Goal: Transaction & Acquisition: Purchase product/service

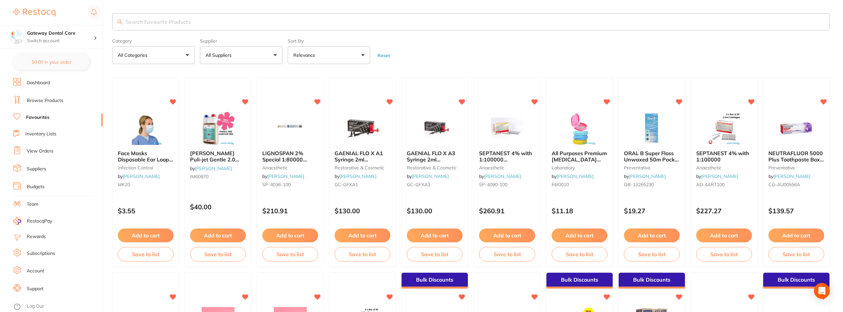
click at [194, 25] on input "search" at bounding box center [471, 21] width 718 height 17
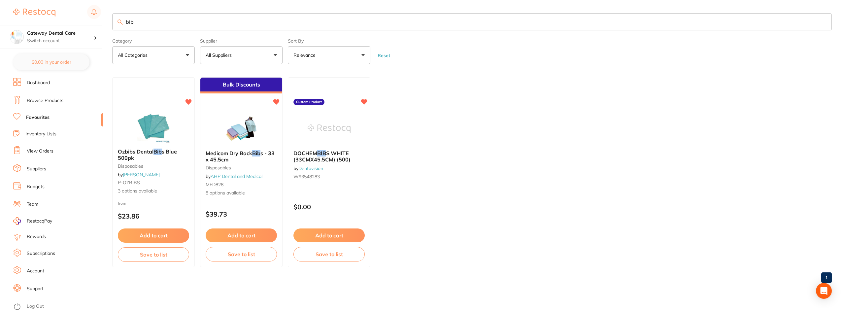
type input "bib"
click at [425, 130] on ul "Ozbibs Dental Bib s Blue 500pk disposables by Adam Dental P-OZBIBS 3 options av…" at bounding box center [471, 172] width 719 height 190
click at [172, 155] on b "Ozbibs Dental Bib s Blue 500pk" at bounding box center [153, 154] width 72 height 12
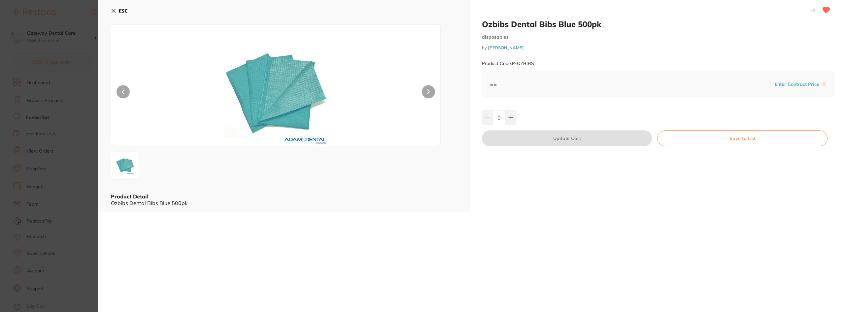
click at [427, 95] on button at bounding box center [428, 91] width 13 height 13
click at [427, 94] on button at bounding box center [428, 91] width 13 height 13
click at [514, 121] on button at bounding box center [510, 117] width 11 height 15
type input "1"
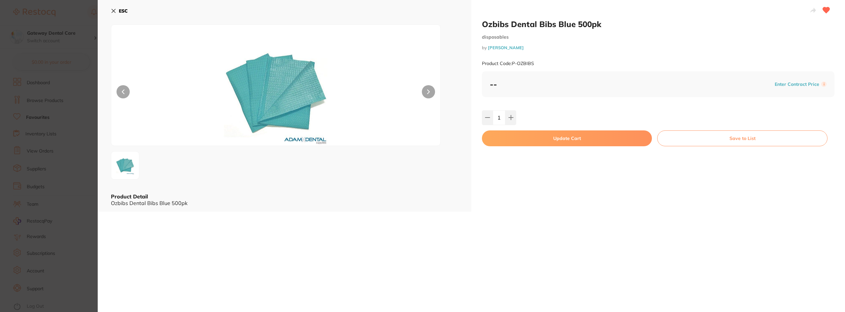
click at [555, 139] on button "Update Cart" at bounding box center [567, 138] width 170 height 16
checkbox input "false"
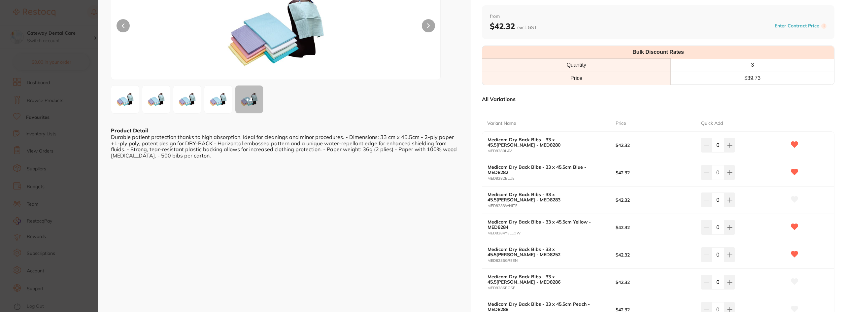
scroll to position [99, 0]
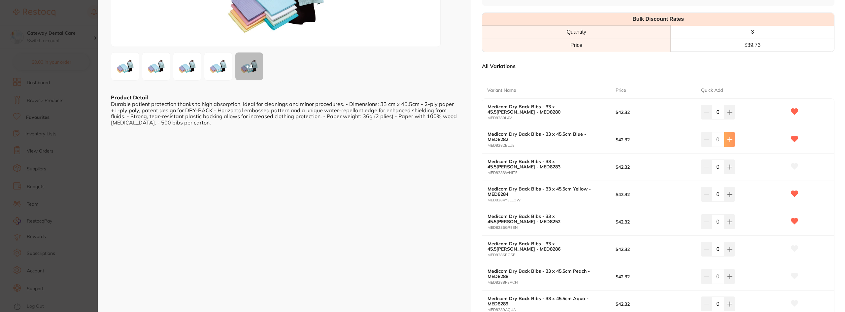
click at [733, 119] on button at bounding box center [729, 112] width 11 height 15
type input "1"
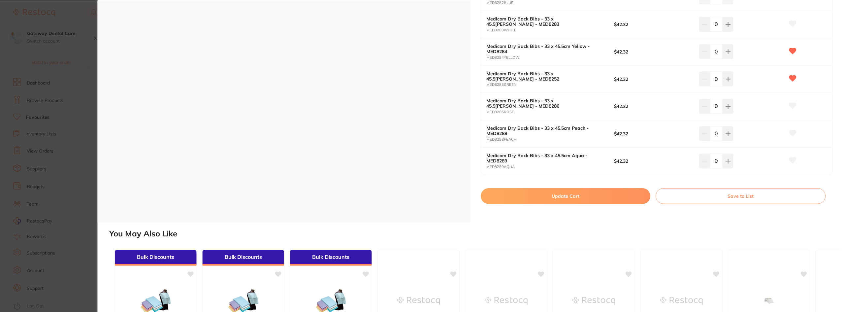
scroll to position [297, 0]
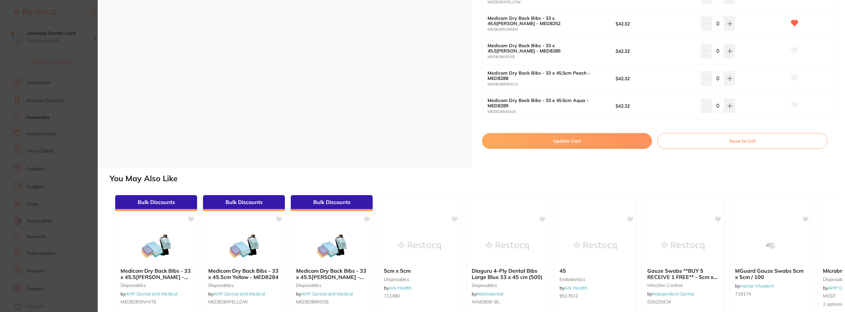
click at [542, 144] on button "Update Cart" at bounding box center [567, 141] width 170 height 16
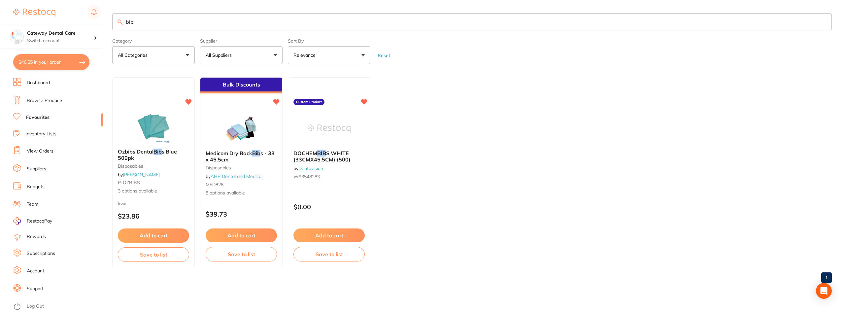
click at [822, 24] on input "bib" at bounding box center [471, 21] width 719 height 17
click at [822, 22] on input "bib" at bounding box center [471, 21] width 719 height 17
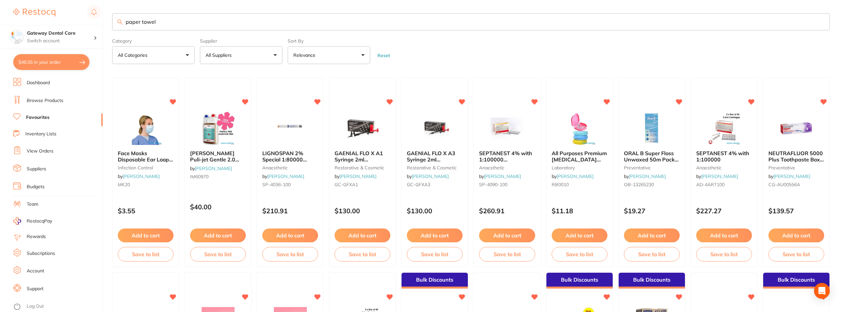
type input "paper towel"
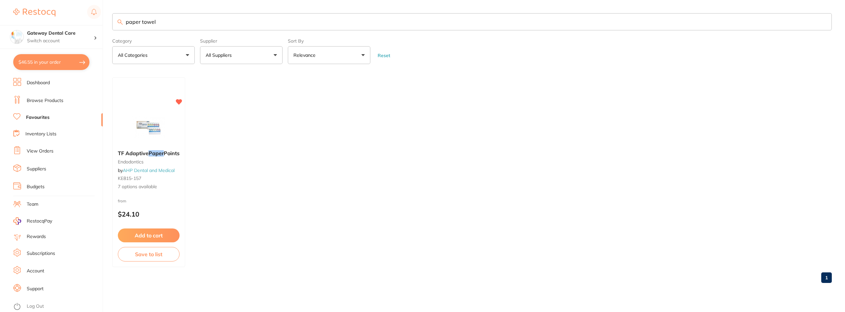
drag, startPoint x: 40, startPoint y: 101, endPoint x: 53, endPoint y: 94, distance: 14.6
click at [40, 100] on link "Browse Products" at bounding box center [45, 100] width 37 height 7
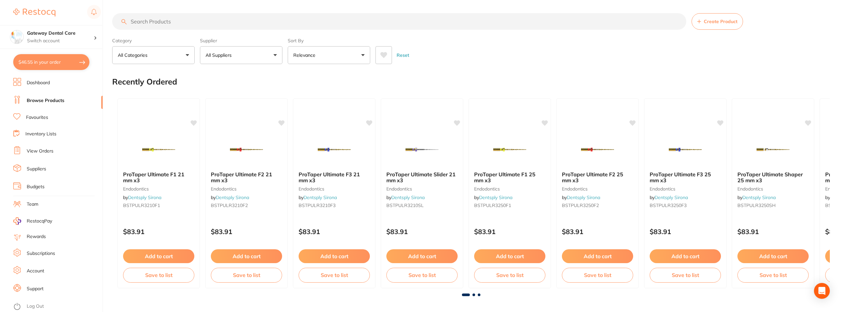
click at [189, 23] on input "search" at bounding box center [399, 21] width 574 height 16
type input "paper towel"
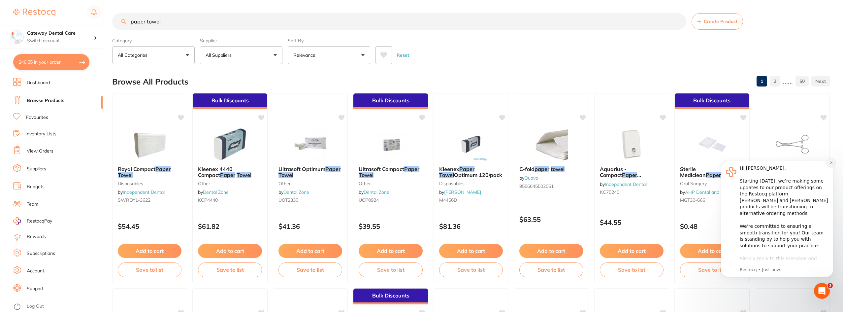
click at [831, 163] on icon "Dismiss notification" at bounding box center [831, 163] width 4 height 4
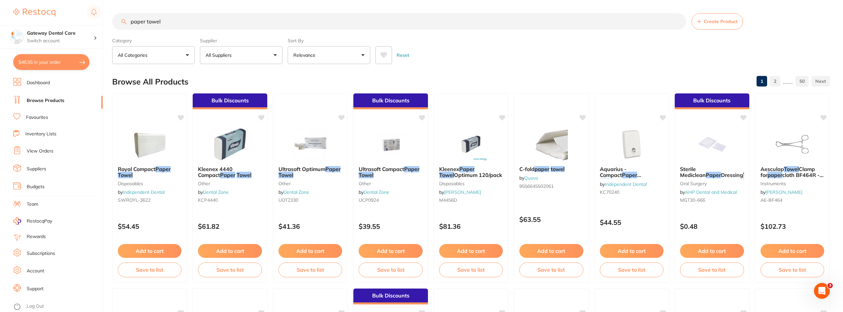
click at [678, 23] on input "paper towel" at bounding box center [399, 21] width 574 height 16
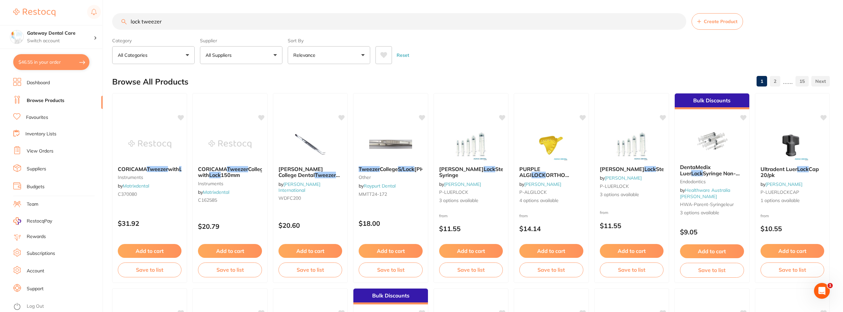
type input "lock tweezer"
click at [677, 19] on input "lock tweezer" at bounding box center [399, 21] width 574 height 16
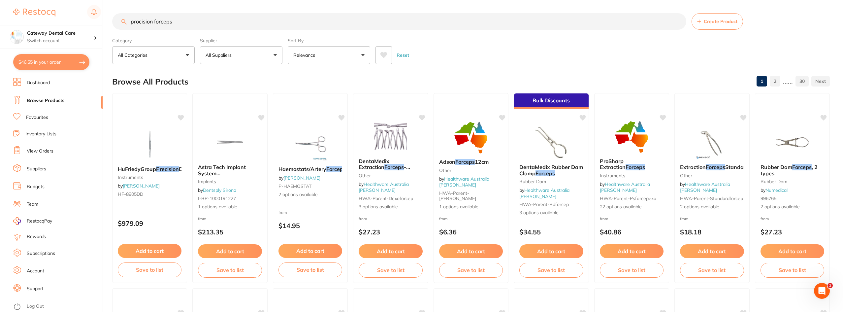
click at [313, 170] on span "Haemostats/Artery" at bounding box center [302, 169] width 48 height 7
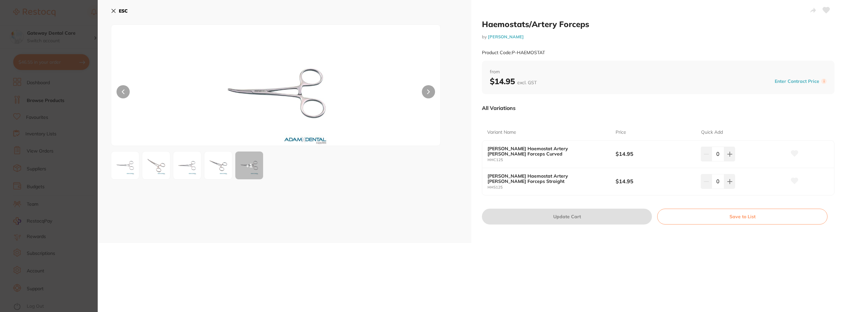
click at [428, 91] on icon at bounding box center [428, 92] width 2 height 4
click at [122, 11] on b "ESC" at bounding box center [123, 11] width 9 height 6
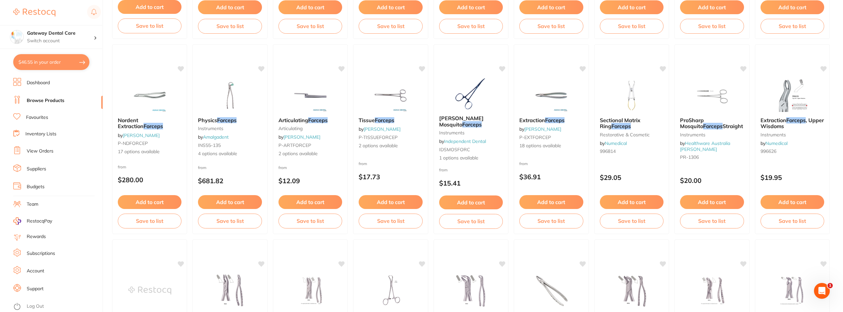
scroll to position [433, 0]
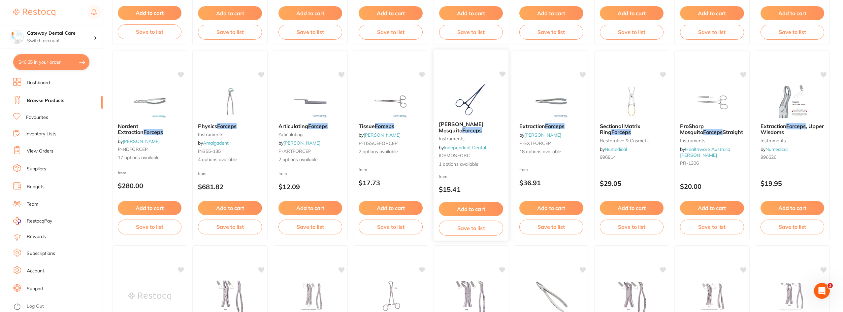
click at [470, 128] on b "Halstead Mosquito Forceps" at bounding box center [471, 127] width 64 height 12
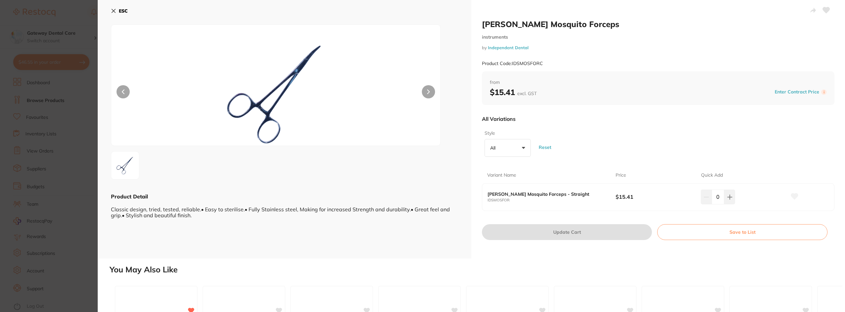
drag, startPoint x: 430, startPoint y: 92, endPoint x: 430, endPoint y: 89, distance: 3.7
click at [432, 89] on button at bounding box center [428, 91] width 13 height 13
click at [51, 108] on section "Halstead Mosquito Forceps instruments by Independent Dental Product Code: IDSMO…" at bounding box center [422, 156] width 845 height 312
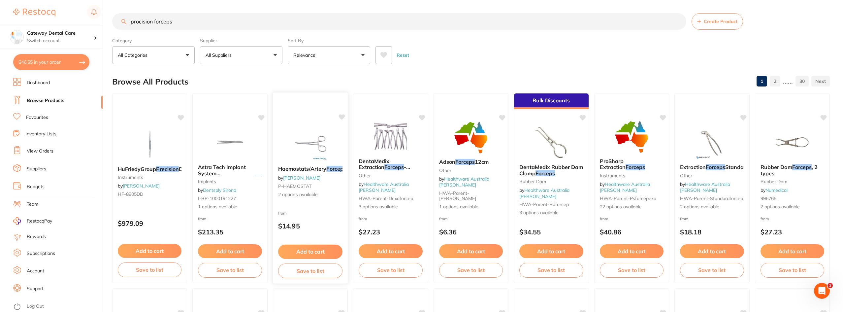
click at [325, 172] on b "Haemostats/Artery Forceps" at bounding box center [310, 169] width 64 height 6
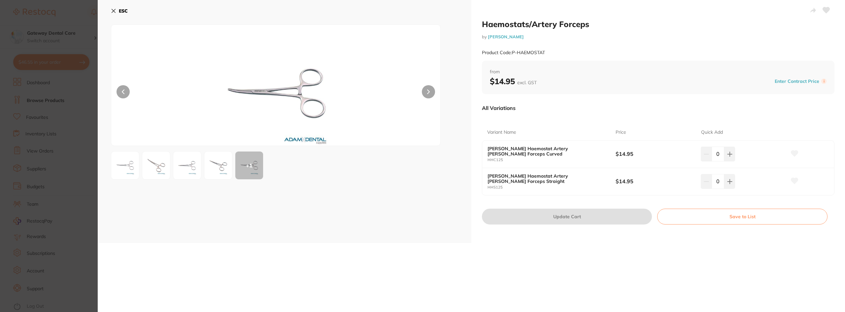
click at [35, 84] on section "Haemostats/Artery Forceps by Adam Dental Product Code: P-HAEMOSTAT ESC + 1 Haem…" at bounding box center [422, 156] width 845 height 312
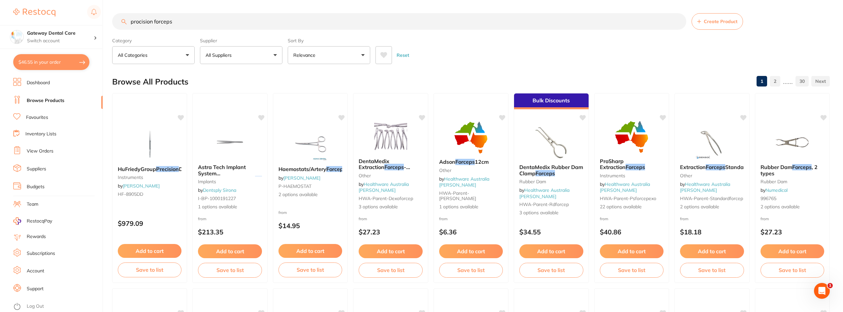
drag, startPoint x: 151, startPoint y: 20, endPoint x: 127, endPoint y: 23, distance: 24.2
click at [128, 24] on input "procision forceps" at bounding box center [399, 21] width 574 height 16
click at [133, 22] on input "n forceps" at bounding box center [399, 21] width 574 height 16
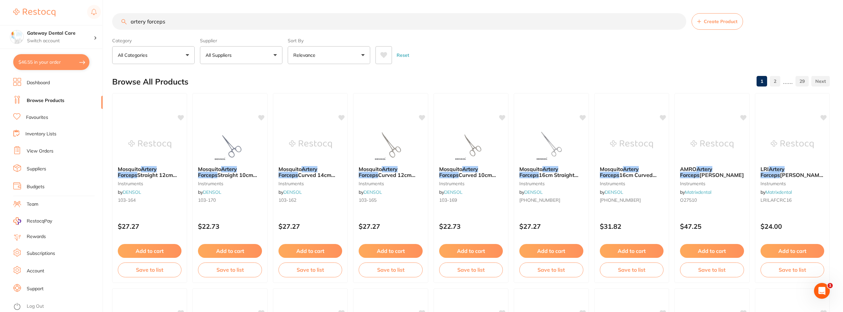
type input "artery forceps"
click at [63, 64] on button "$46.55 in your order" at bounding box center [51, 62] width 76 height 16
checkbox input "true"
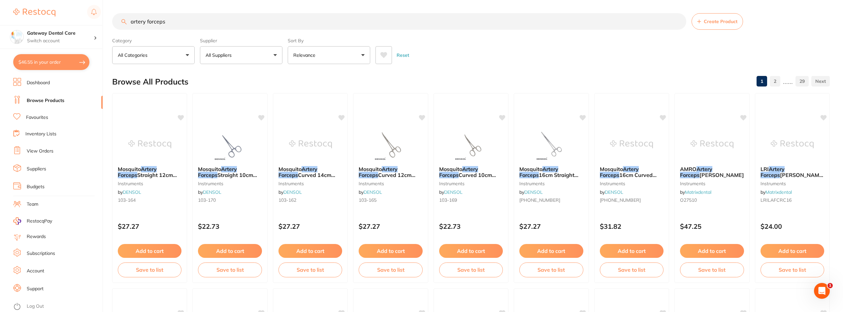
checkbox input "true"
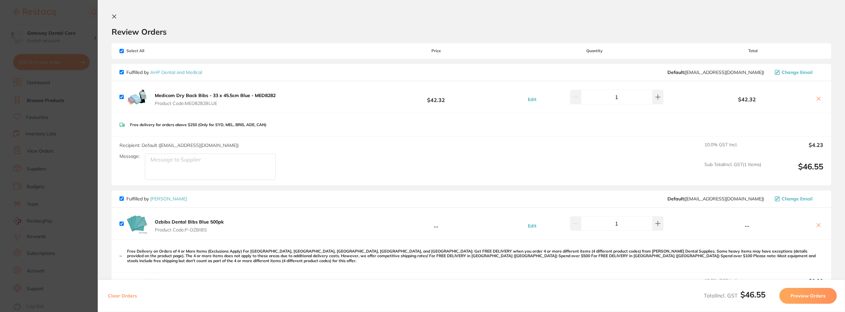
click at [0, 104] on section "Update RRP Set your pre negotiated price for this item. Item Agreed RRP (excl. …" at bounding box center [422, 156] width 845 height 312
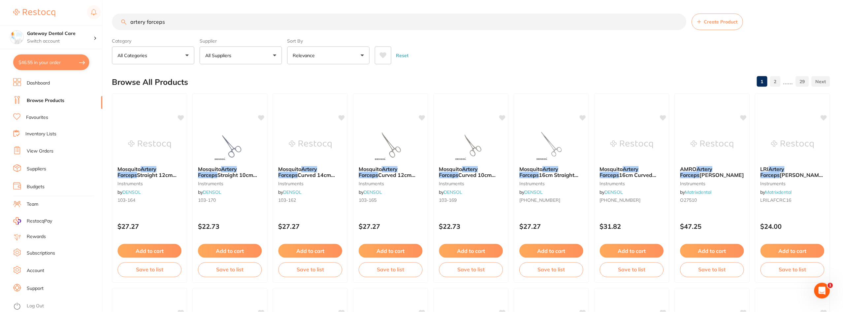
scroll to position [1, 0]
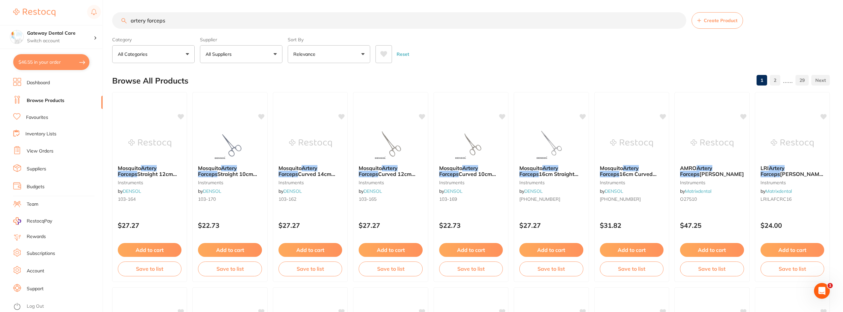
click at [54, 57] on button "$46.55 in your order" at bounding box center [51, 62] width 76 height 16
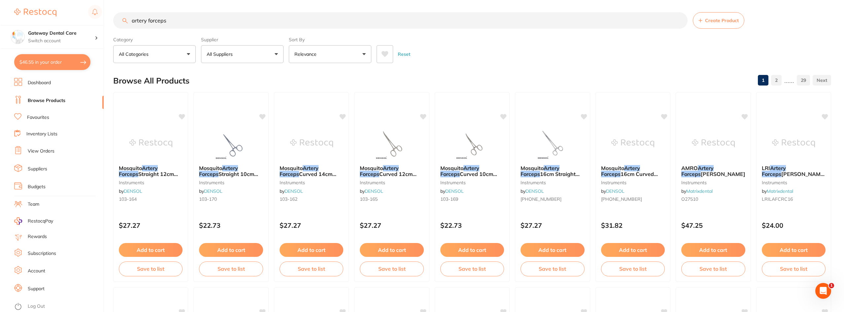
scroll to position [0, 0]
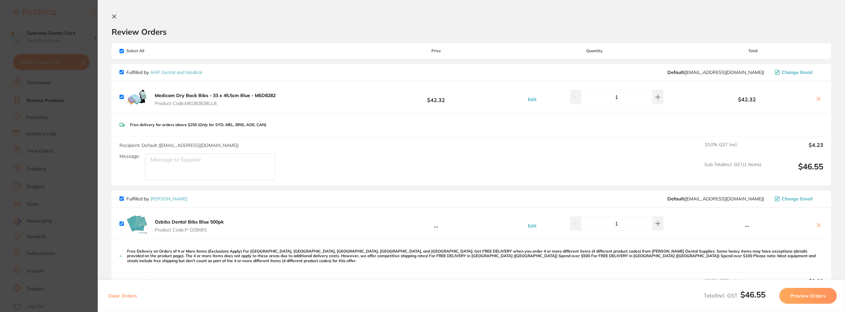
click at [41, 155] on section "Update RRP Set your pre negotiated price for this item. Item Agreed RRP (excl. …" at bounding box center [422, 156] width 845 height 312
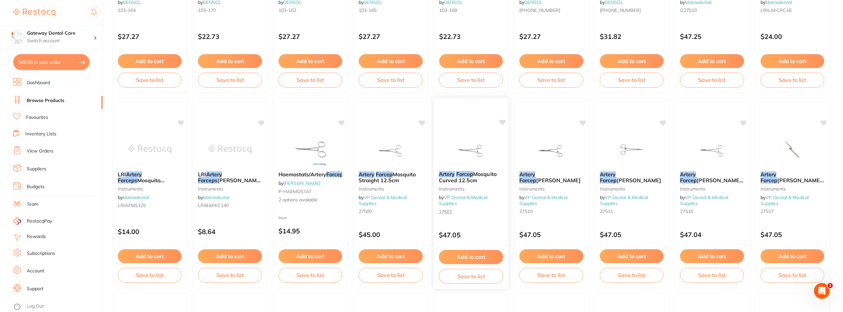
scroll to position [199, 0]
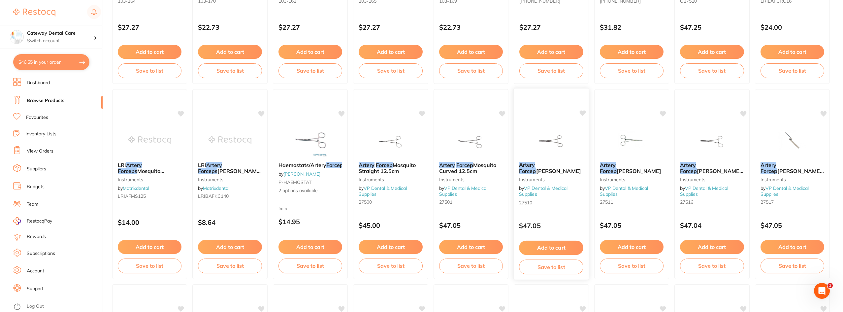
click at [559, 161] on div "Artery Forcep Kelly Straight instruments by VP Dental & Medical Supplies 27510" at bounding box center [551, 184] width 75 height 56
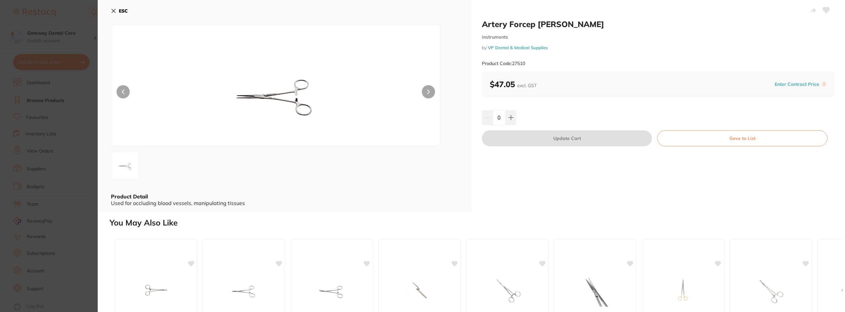
click at [77, 115] on section "Artery Forcep Kelly Straight instruments by VP Dental & Medical Supplies Produc…" at bounding box center [422, 156] width 845 height 312
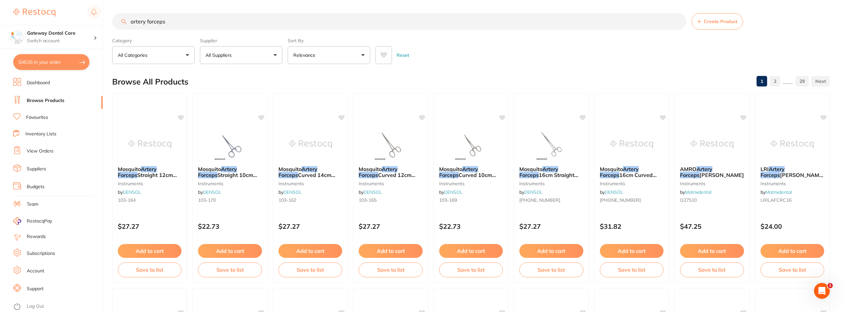
click at [314, 26] on input "artery forceps" at bounding box center [399, 21] width 574 height 16
type input "artery forceps straight"
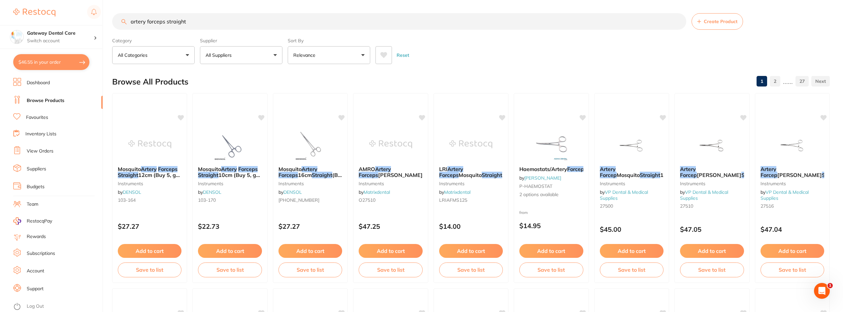
click at [272, 51] on button "All Suppliers" at bounding box center [241, 55] width 82 height 18
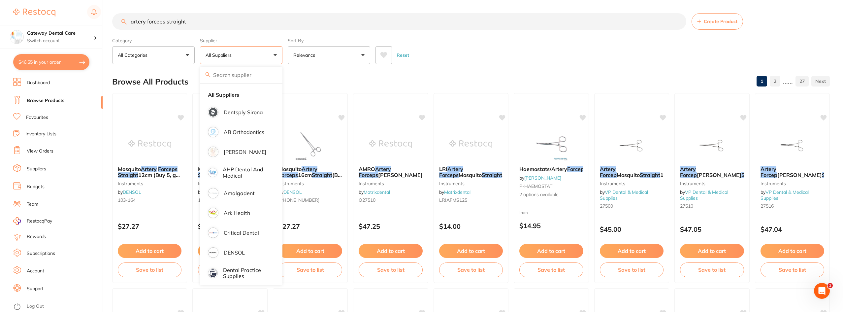
click at [272, 51] on button "All Suppliers" at bounding box center [241, 55] width 82 height 18
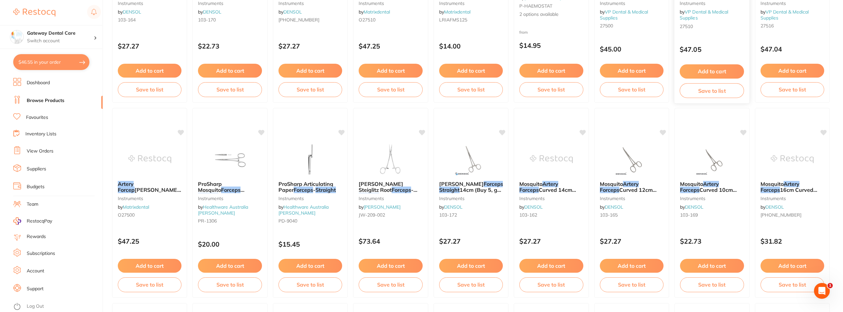
scroll to position [198, 0]
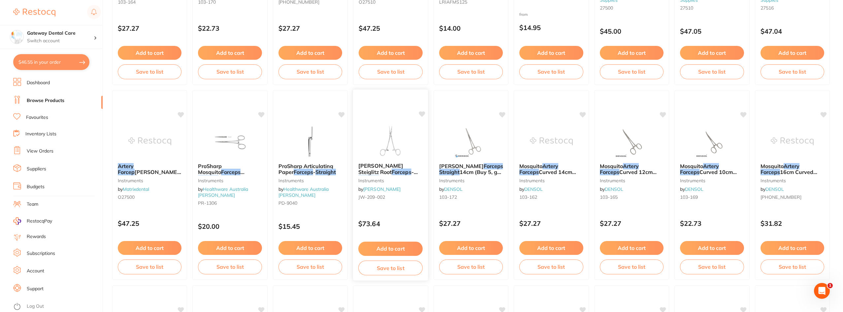
click at [405, 162] on div "Julius Wirth Steiglitz Root Forceps - Straight instruments by Henry Schein Hala…" at bounding box center [390, 182] width 75 height 50
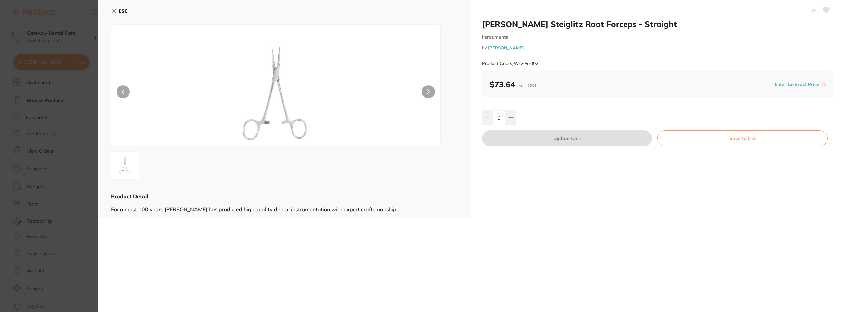
click at [425, 90] on button at bounding box center [428, 91] width 13 height 13
drag, startPoint x: 425, startPoint y: 90, endPoint x: 426, endPoint y: 93, distance: 3.4
click at [426, 93] on button at bounding box center [428, 91] width 13 height 13
click at [76, 145] on section "Julius Wirth Steiglitz Root Forceps - Straight instruments by Henry Schein Hala…" at bounding box center [422, 156] width 845 height 312
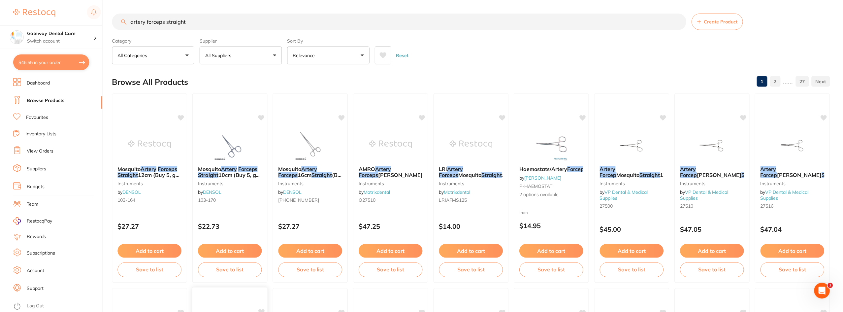
scroll to position [198, 0]
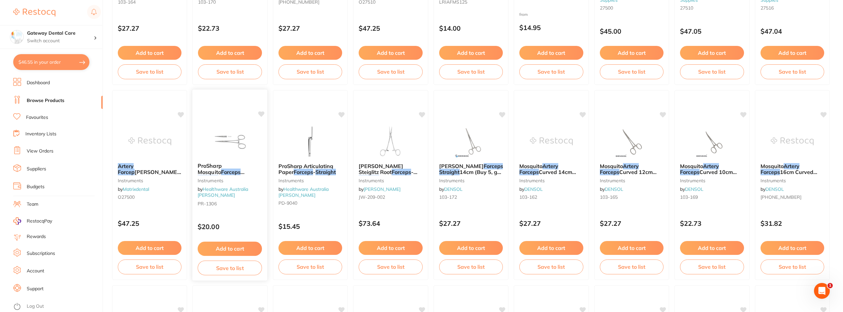
click at [218, 175] on em "Straight" at bounding box center [208, 178] width 21 height 7
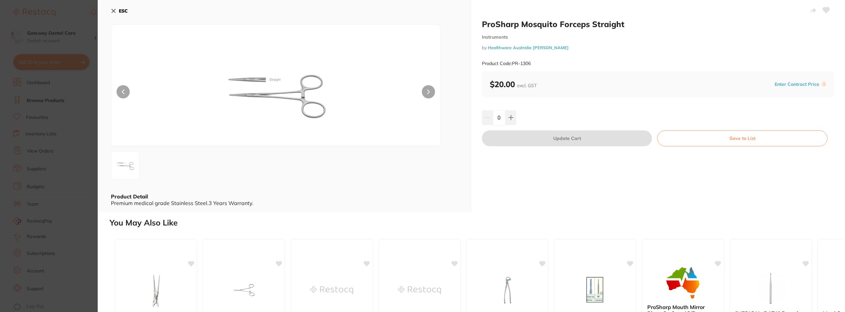
click at [426, 93] on button at bounding box center [428, 91] width 13 height 13
click at [239, 83] on img at bounding box center [275, 93] width 197 height 104
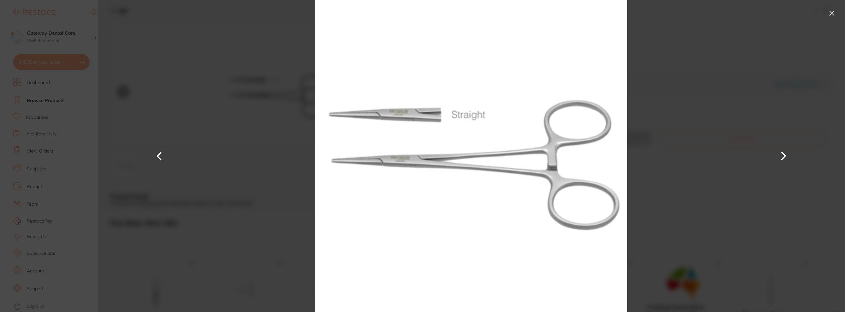
click at [828, 13] on button at bounding box center [831, 13] width 11 height 11
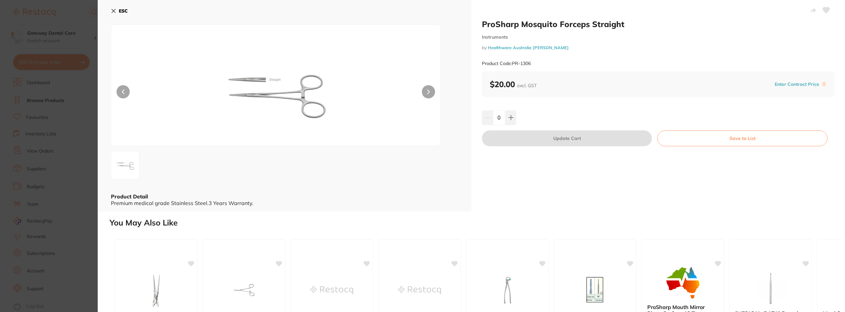
click at [52, 76] on section "ProSharp Mosquito Forceps Straight Instruments by Healthware Australia Ridley P…" at bounding box center [422, 156] width 845 height 312
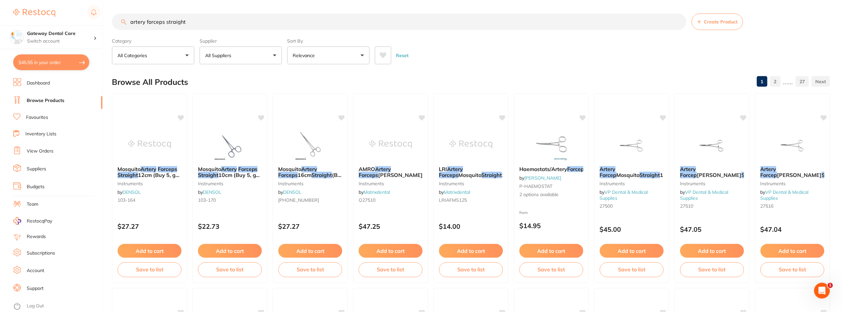
scroll to position [198, 0]
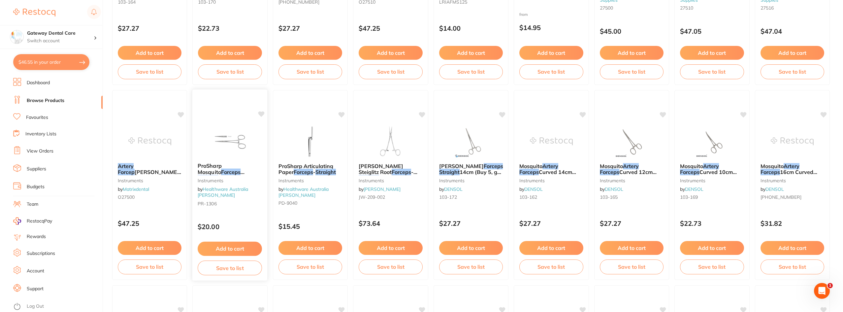
click at [222, 166] on span "ProSharp Mosquito" at bounding box center [210, 168] width 24 height 13
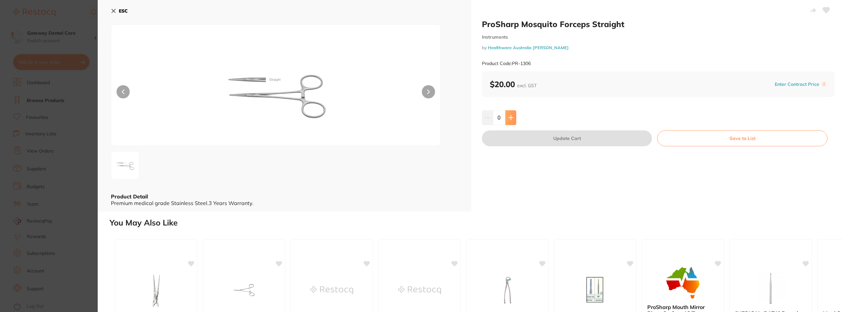
click at [513, 113] on button at bounding box center [510, 117] width 11 height 15
click at [514, 114] on button at bounding box center [510, 117] width 11 height 15
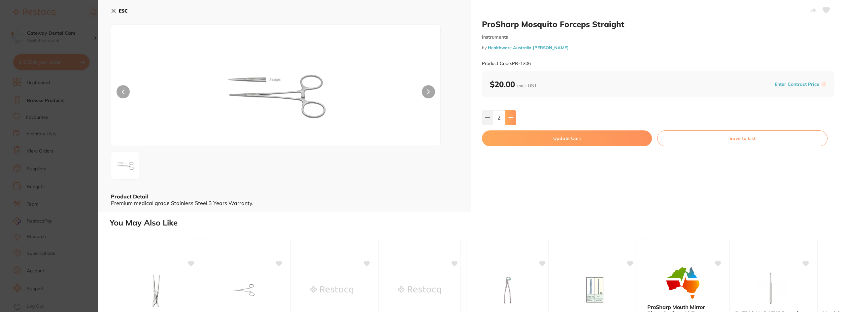
type input "2"
click at [559, 132] on button "Update Cart" at bounding box center [567, 138] width 170 height 16
checkbox input "false"
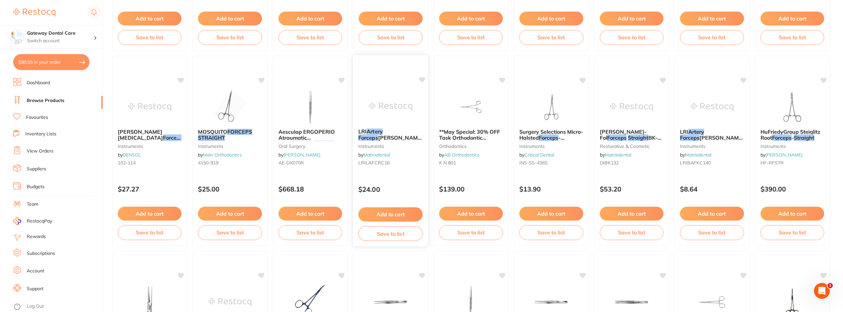
scroll to position [429, 0]
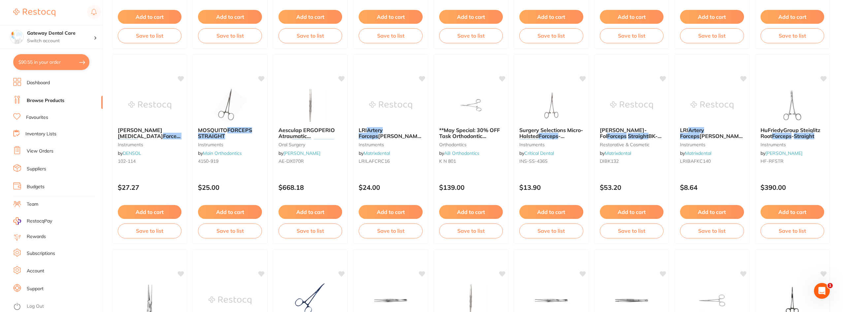
drag, startPoint x: 788, startPoint y: 128, endPoint x: 775, endPoint y: 125, distance: 13.8
click at [788, 128] on span "HuFriedyGroup Steiglitz Root" at bounding box center [790, 133] width 60 height 13
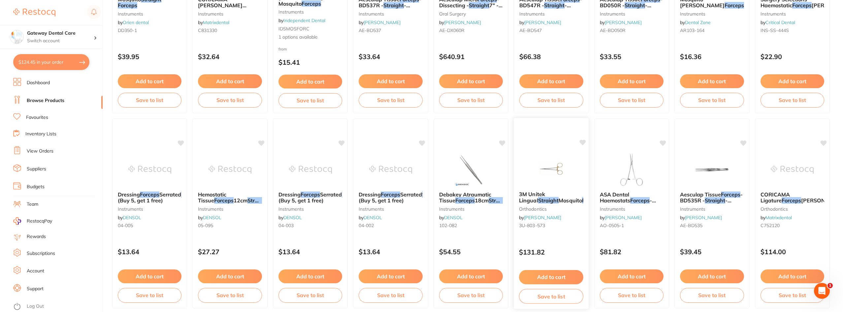
scroll to position [759, 0]
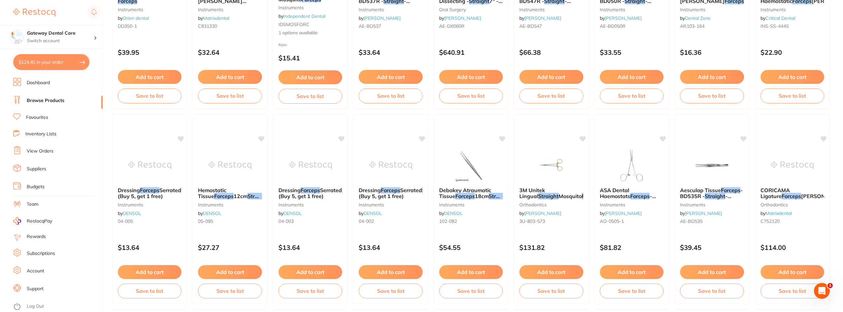
click at [566, 183] on div "3M Unitek Lingual Straight Mosquito Forceps orthodontics by Henry Schein Halas …" at bounding box center [551, 207] width 74 height 50
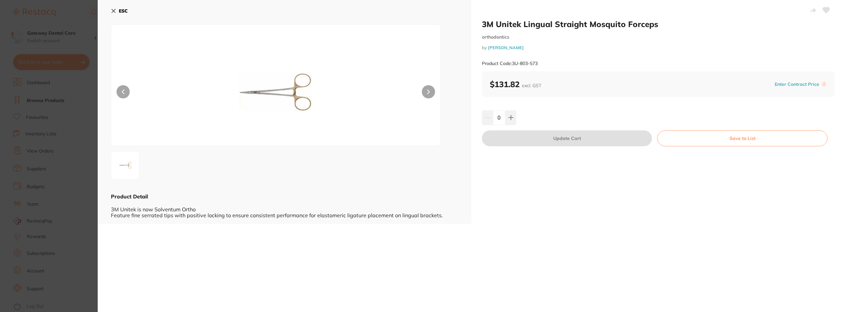
click at [64, 147] on section "3M Unitek Lingual Straight Mosquito Forceps orthodontics by Henry Schein Halas …" at bounding box center [422, 156] width 845 height 312
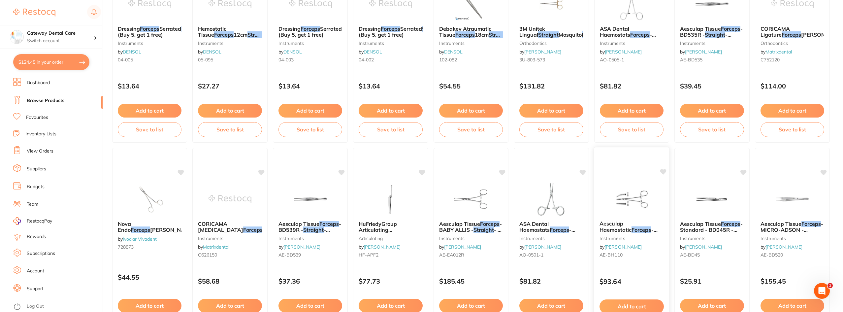
scroll to position [957, 0]
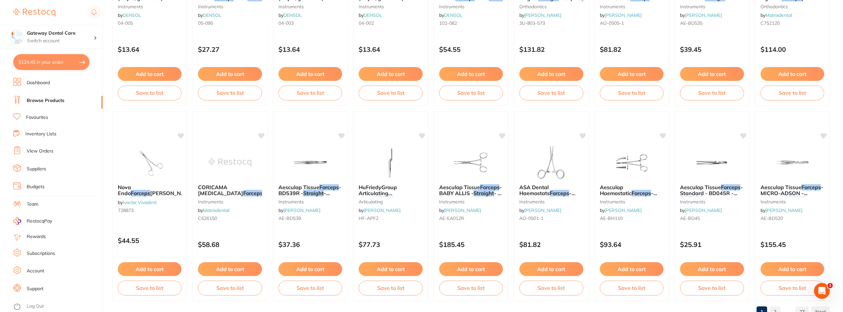
click at [626, 180] on div "Aesculap Haemostatic Forceps - HALSTED - MOSQUITO - Straight - 125mm instrument…" at bounding box center [631, 204] width 74 height 50
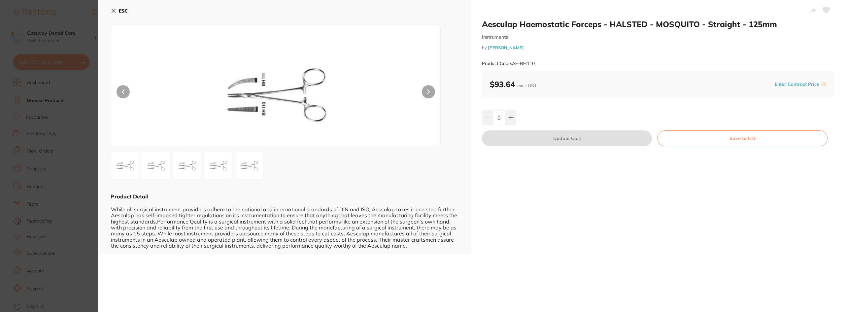
click at [260, 168] on img at bounding box center [249, 165] width 24 height 24
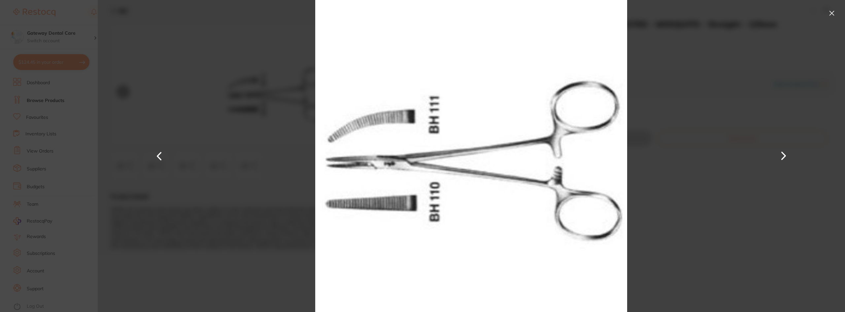
click at [831, 11] on button at bounding box center [831, 13] width 11 height 11
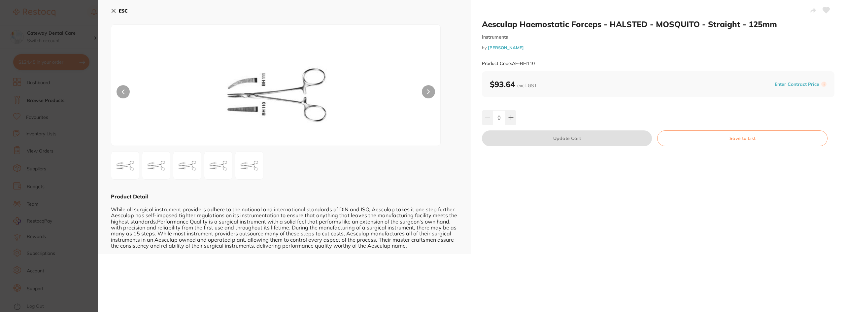
click at [46, 119] on section "Aesculap Haemostatic Forceps - HALSTED - MOSQUITO - Straight - 125mm instrument…" at bounding box center [422, 156] width 845 height 312
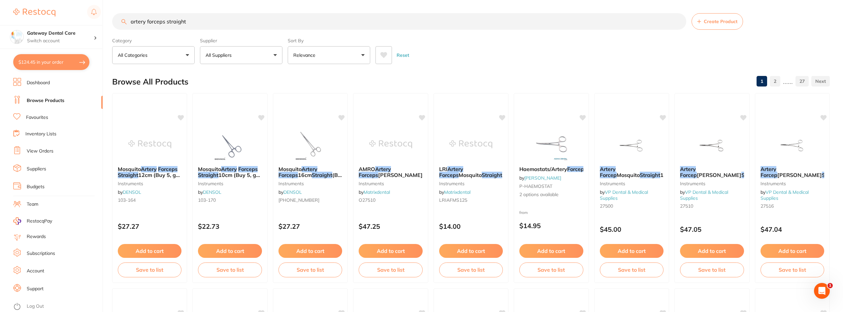
click at [679, 22] on input "artery forceps straight" at bounding box center [399, 21] width 574 height 16
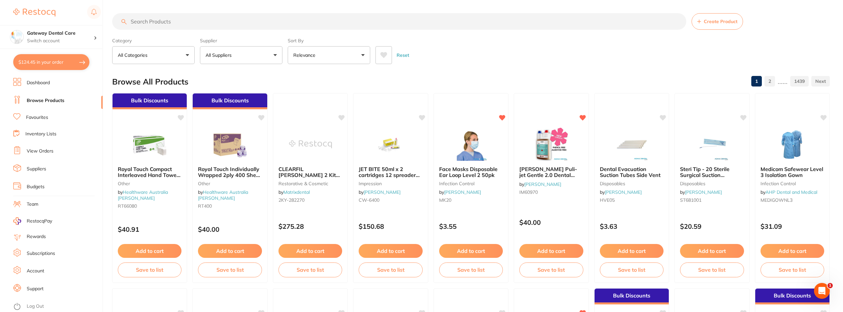
click at [33, 119] on link "Favourites" at bounding box center [37, 117] width 22 height 7
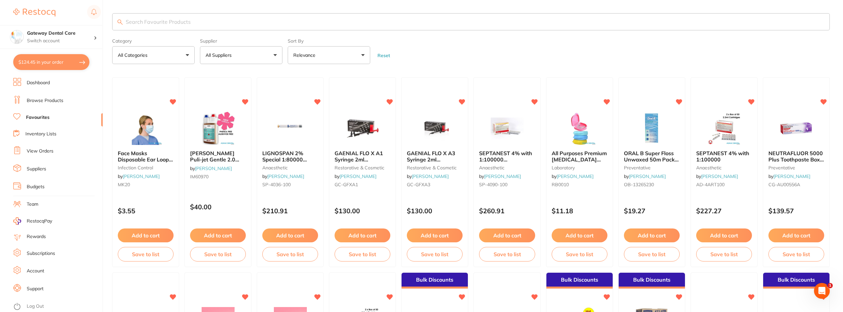
click at [166, 25] on input "search" at bounding box center [471, 21] width 718 height 17
click at [177, 19] on input "search" at bounding box center [471, 21] width 718 height 17
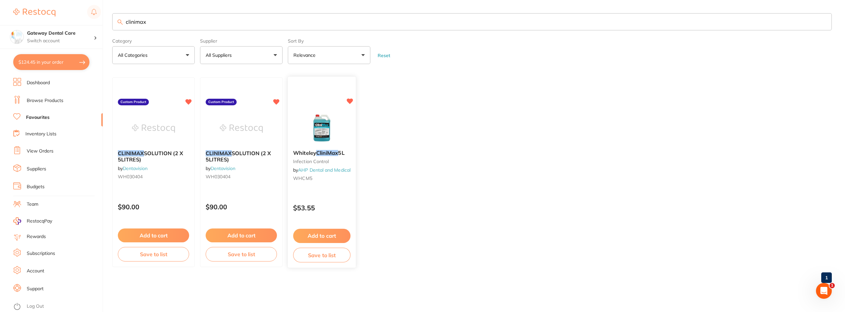
type input "clinimax"
click at [331, 156] on div "Whiteley CliniMax 5L infection control by AHP Dental and Medical WHCM5" at bounding box center [322, 167] width 68 height 44
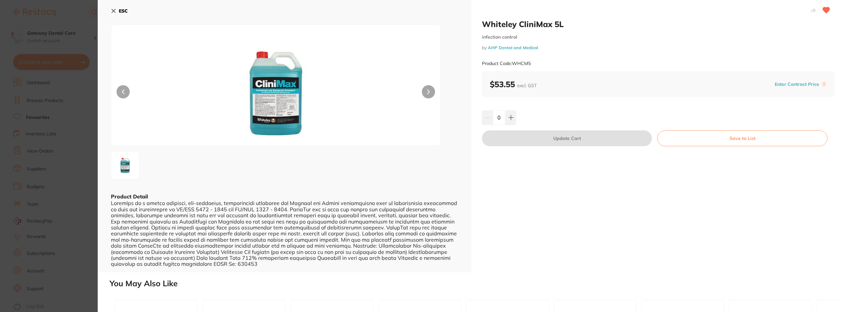
click at [430, 90] on button at bounding box center [428, 91] width 13 height 13
drag, startPoint x: 430, startPoint y: 90, endPoint x: 432, endPoint y: 92, distance: 3.5
click at [432, 92] on button at bounding box center [428, 91] width 13 height 13
click at [512, 116] on button at bounding box center [510, 117] width 11 height 15
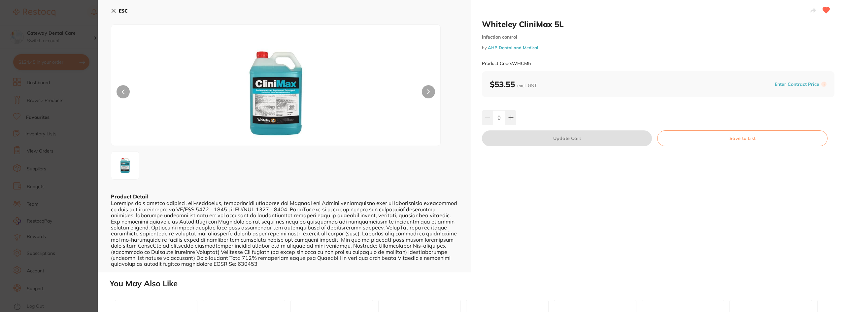
type input "1"
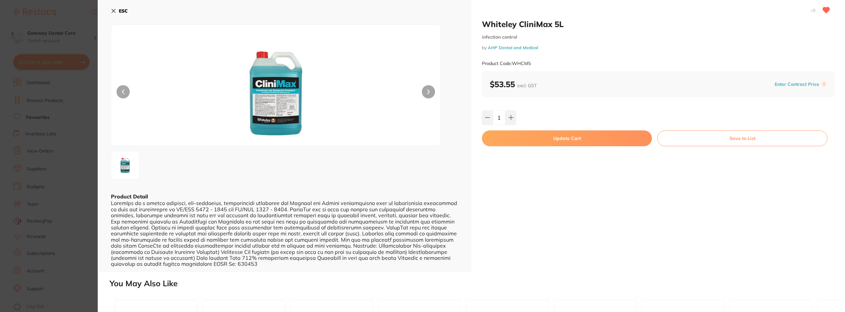
click at [559, 136] on button "Update Cart" at bounding box center [567, 138] width 170 height 16
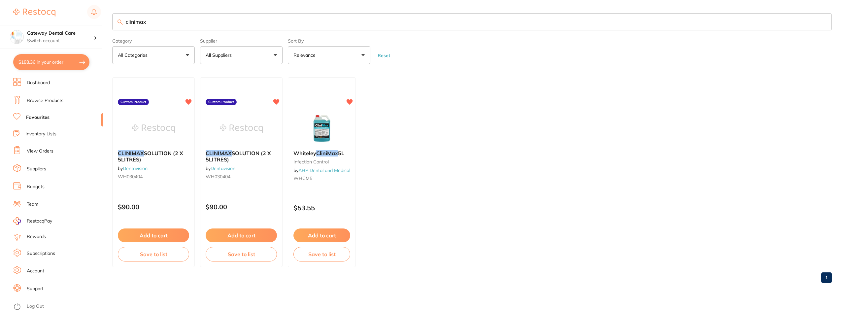
checkbox input "false"
click at [820, 19] on input "clinimax" at bounding box center [471, 21] width 719 height 17
click at [822, 22] on input "clinimax" at bounding box center [471, 21] width 719 height 17
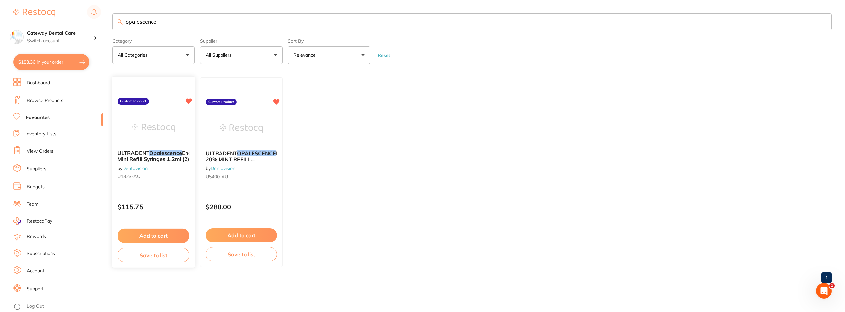
type input "opalescence"
click at [158, 156] on span "Endo Mini Refill Syringes 1.2ml (2)" at bounding box center [156, 156] width 77 height 13
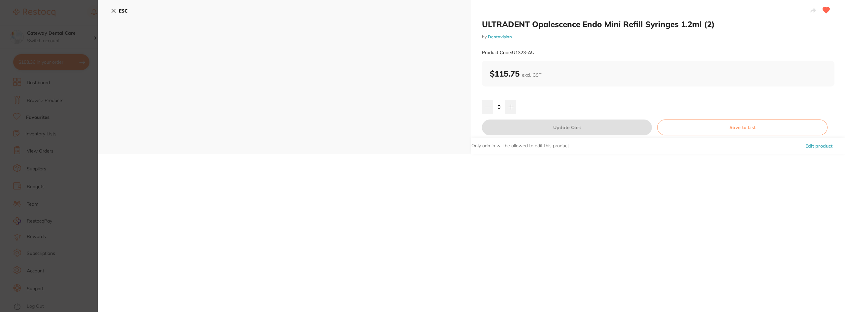
click at [53, 178] on section "ULTRADENT Opalescence Endo Mini Refill Syringes 1.2ml (2) by Dentavision Produc…" at bounding box center [422, 156] width 845 height 312
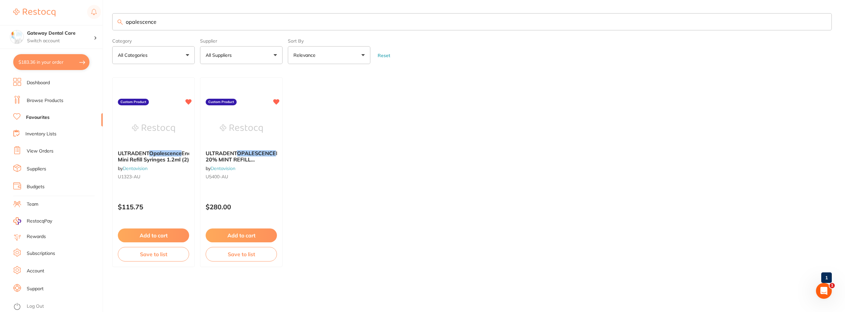
click at [246, 153] on em "OPALESCENCE" at bounding box center [256, 153] width 39 height 7
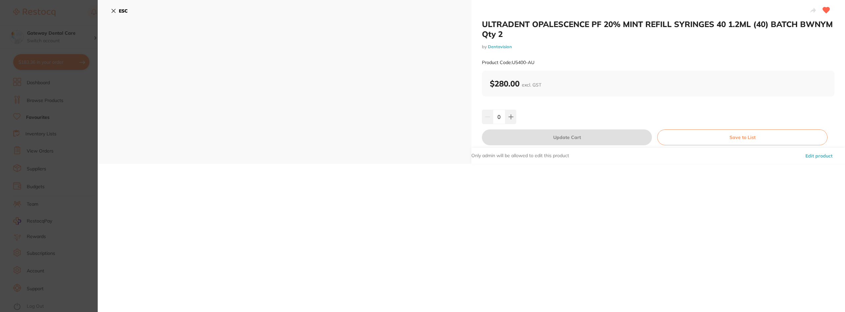
click at [45, 90] on section "ULTRADENT OPALESCENCE PF 20% MINT REFILL SYRINGES 40 1.2ML (40) BATCH BWNYM Qty…" at bounding box center [422, 156] width 845 height 312
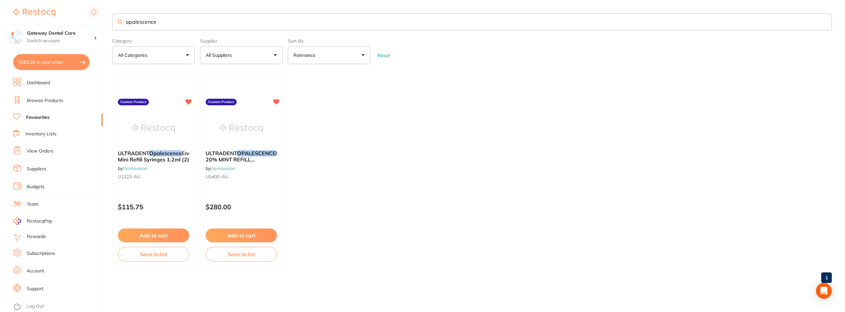
click at [163, 159] on span "Endo Mini Refill Syringes 1.2ml (2)" at bounding box center [156, 156] width 77 height 13
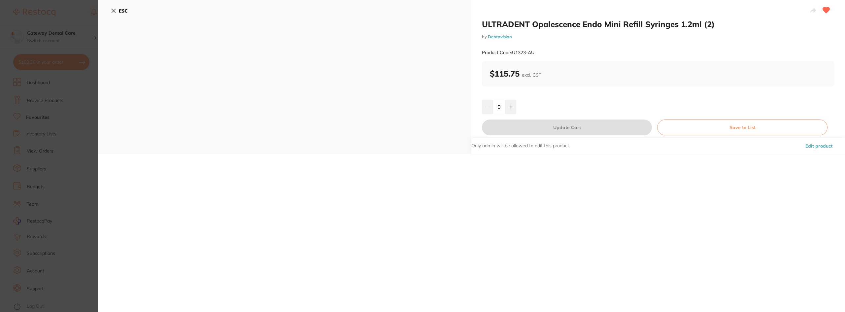
click at [47, 143] on section "ULTRADENT Opalescence Endo Mini Refill Syringes 1.2ml (2) by Dentavision Produc…" at bounding box center [422, 156] width 845 height 312
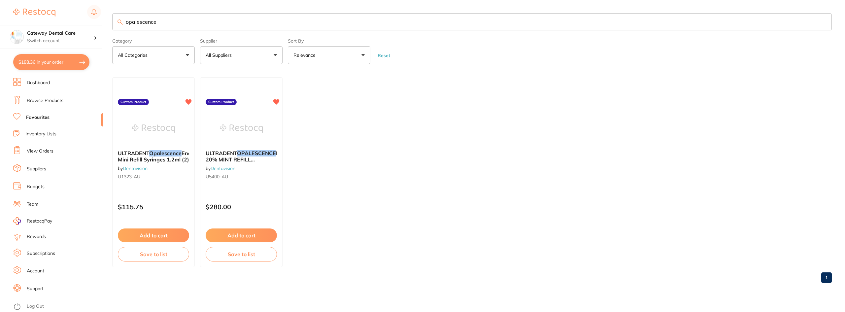
click at [242, 148] on div "ULTRADENT OPALESCENCE PF 20% MINT REFILL SYRINGES 40 1.2ML (40) BATCH BWNYM Qty…" at bounding box center [241, 166] width 82 height 42
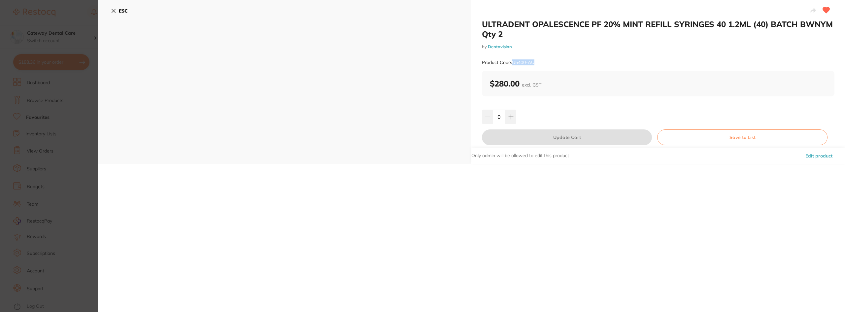
drag, startPoint x: 512, startPoint y: 60, endPoint x: 539, endPoint y: 62, distance: 27.1
click at [539, 62] on div "Product Code: U5400-AU" at bounding box center [658, 62] width 352 height 16
copy small "U5400-AU"
click at [58, 114] on section "ULTRADENT OPALESCENCE PF 20% MINT REFILL SYRINGES 40 1.2ML (40) BATCH BWNYM Qty…" at bounding box center [422, 156] width 845 height 312
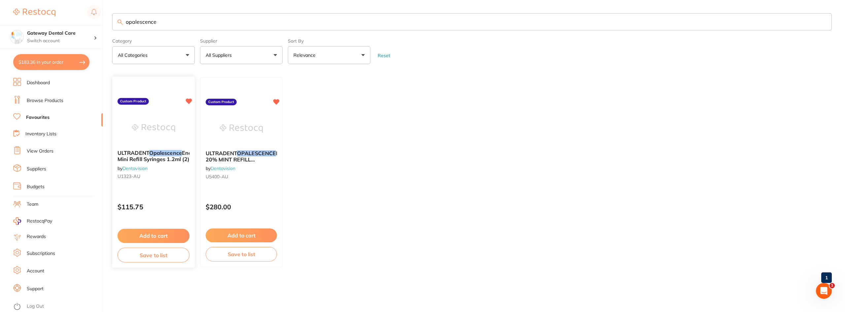
click at [158, 156] on span "Endo Mini Refill Syringes 1.2ml (2)" at bounding box center [155, 156] width 77 height 13
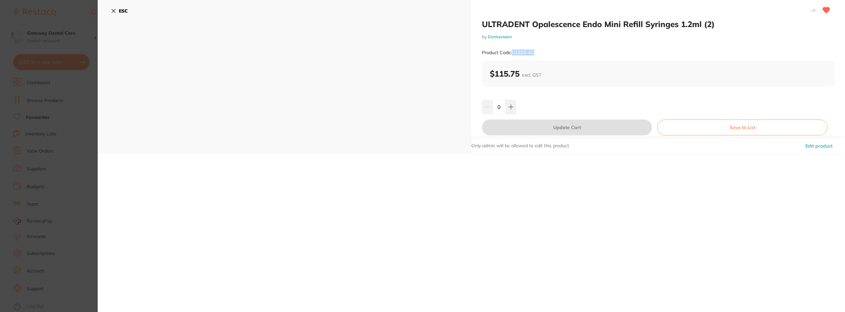
drag, startPoint x: 512, startPoint y: 52, endPoint x: 548, endPoint y: 53, distance: 36.0
click at [548, 53] on div "Product Code: U1323-AU" at bounding box center [658, 53] width 352 height 16
copy small "U1323-AU"
click at [646, 58] on div "Product Code: U1323-AU" at bounding box center [658, 53] width 352 height 16
click at [81, 115] on section "ULTRADENT Opalescence Endo Mini Refill Syringes 1.2ml (2) by Dentavision Produc…" at bounding box center [422, 156] width 845 height 312
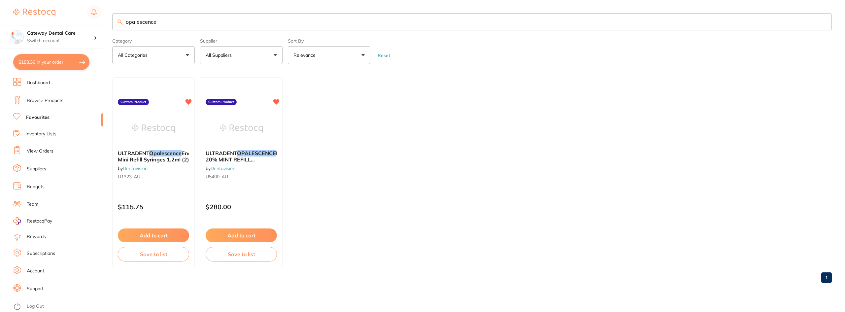
click at [270, 166] on div "ULTRADENT OPALESCENCE PF 20% MINT REFILL SYRINGES 40 1.2ML (40) BATCH BWNYM Qty…" at bounding box center [241, 166] width 82 height 42
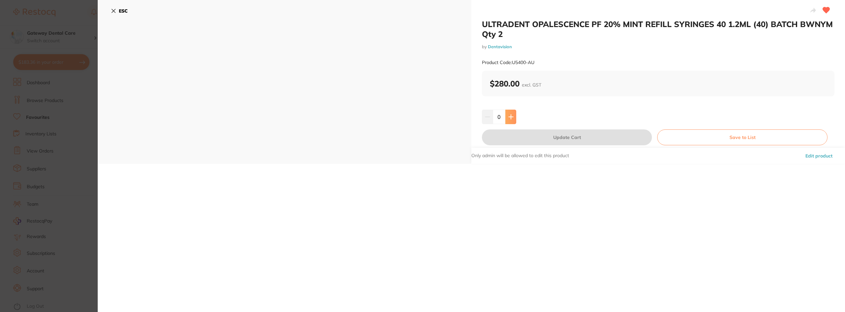
click at [514, 117] on button at bounding box center [510, 117] width 11 height 15
type input "1"
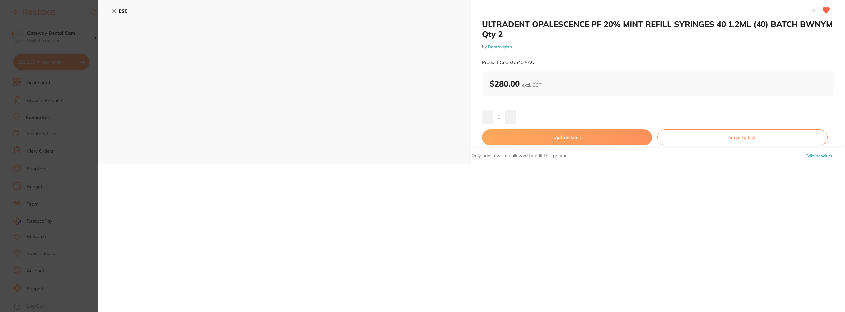
click at [550, 136] on button "Update Cart" at bounding box center [567, 137] width 170 height 16
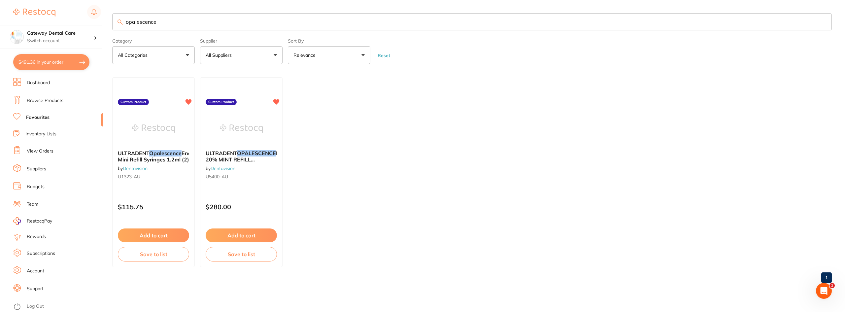
click at [811, 19] on input "opalescence" at bounding box center [471, 21] width 719 height 17
click at [821, 21] on input "opalescence" at bounding box center [471, 21] width 719 height 17
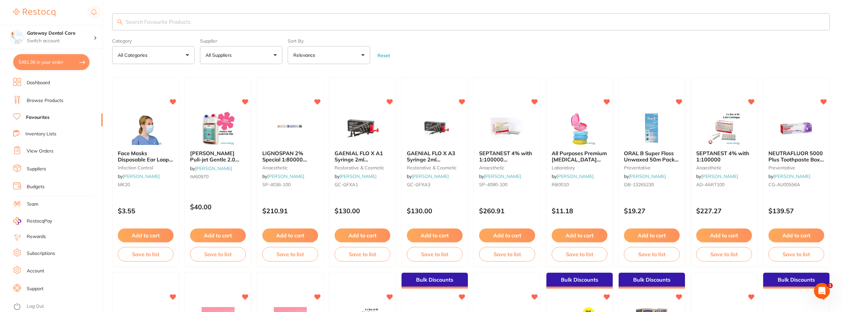
click at [42, 100] on link "Browse Products" at bounding box center [45, 100] width 37 height 7
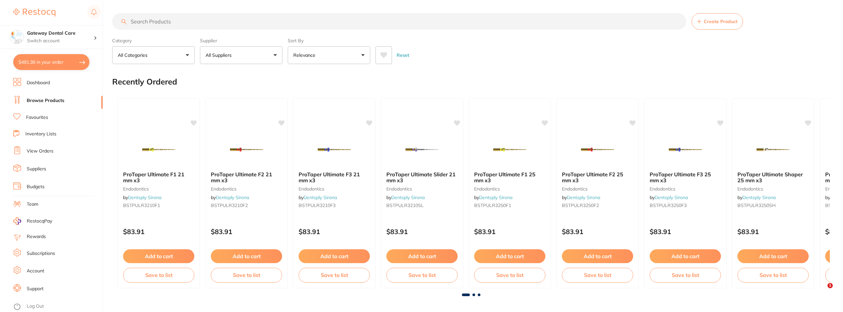
click at [161, 19] on input "search" at bounding box center [399, 21] width 574 height 16
type input "moistriser"
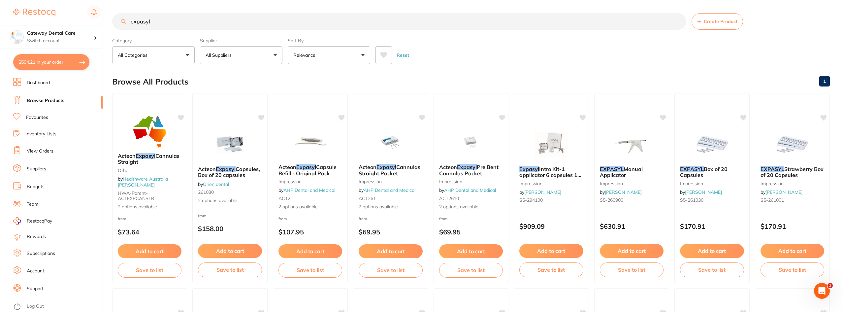
scroll to position [231, 0]
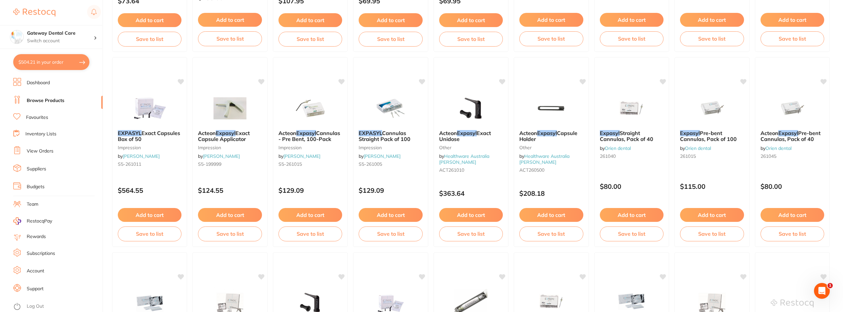
type input "expasyl"
click at [26, 121] on li "Favourites" at bounding box center [57, 117] width 89 height 9
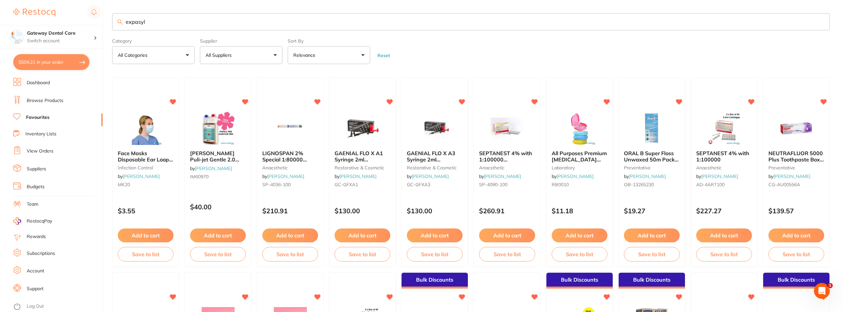
type input "expasyl"
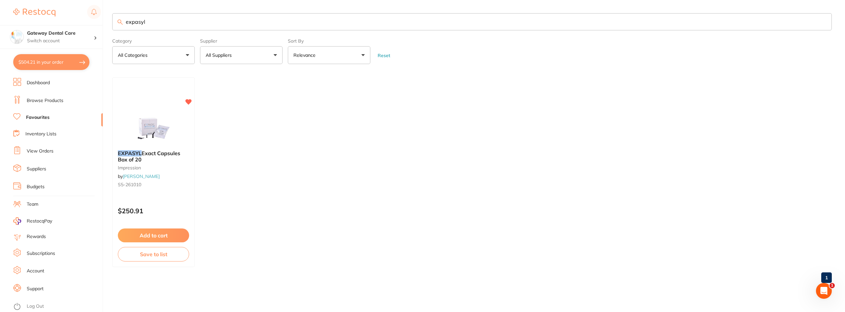
click at [168, 154] on span "Exact Capsules Box of 20" at bounding box center [149, 156] width 62 height 13
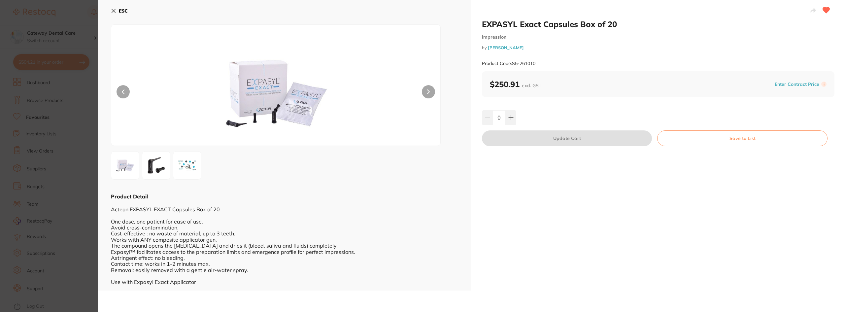
click at [430, 90] on button at bounding box center [428, 91] width 13 height 13
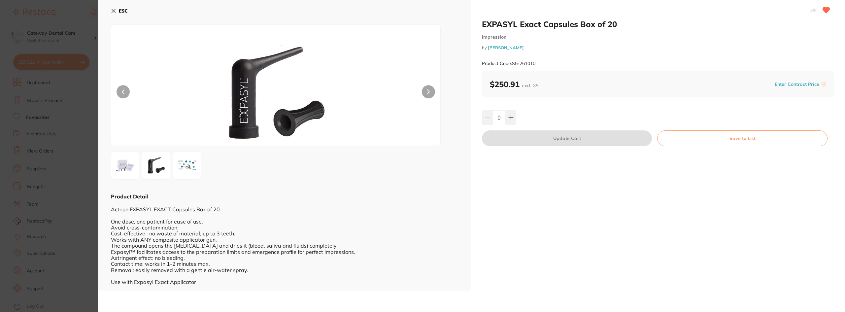
click at [425, 93] on button at bounding box center [428, 91] width 13 height 13
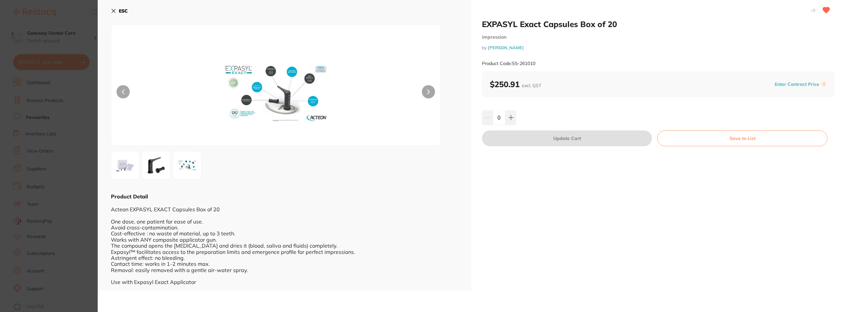
click at [425, 93] on button at bounding box center [428, 91] width 13 height 13
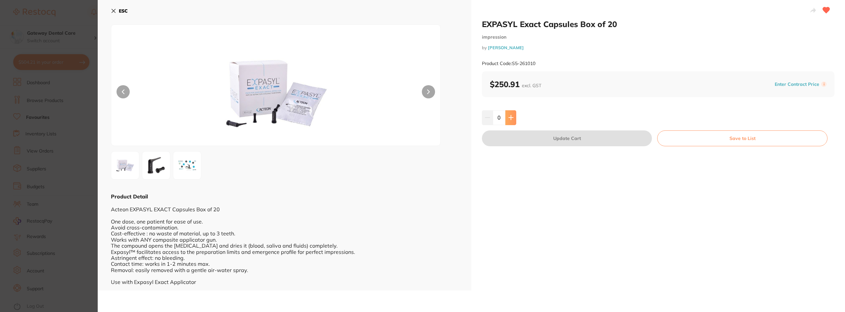
click at [507, 118] on button at bounding box center [510, 117] width 11 height 15
type input "1"
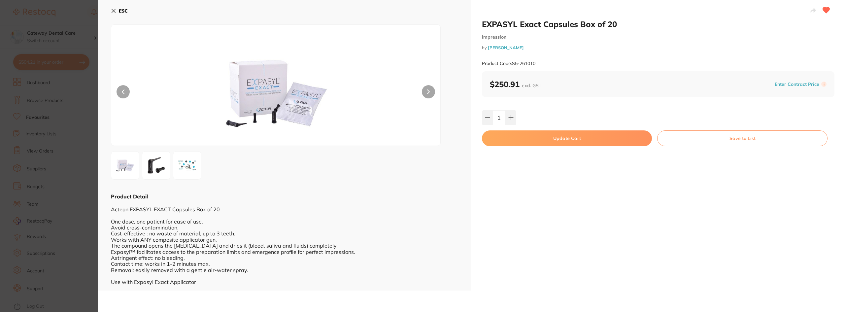
click at [528, 138] on button "Update Cart" at bounding box center [567, 138] width 170 height 16
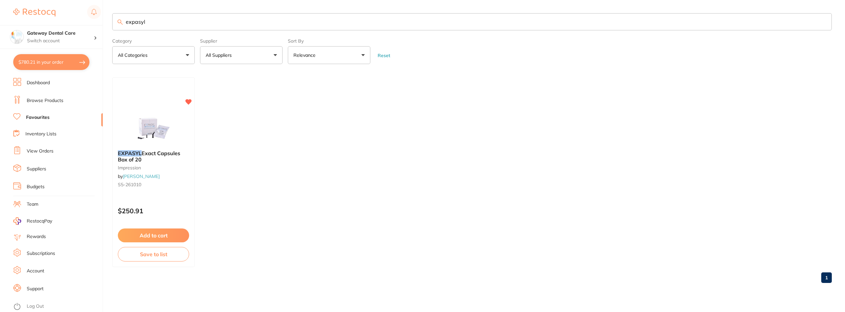
click at [821, 18] on input "expasyl" at bounding box center [471, 21] width 719 height 17
click at [821, 21] on input "expasyl" at bounding box center [471, 21] width 719 height 17
click at [822, 21] on input "expasyl" at bounding box center [471, 21] width 719 height 17
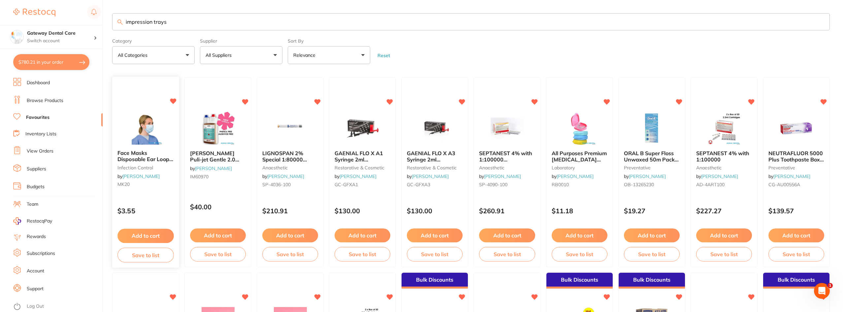
type input "impression trays"
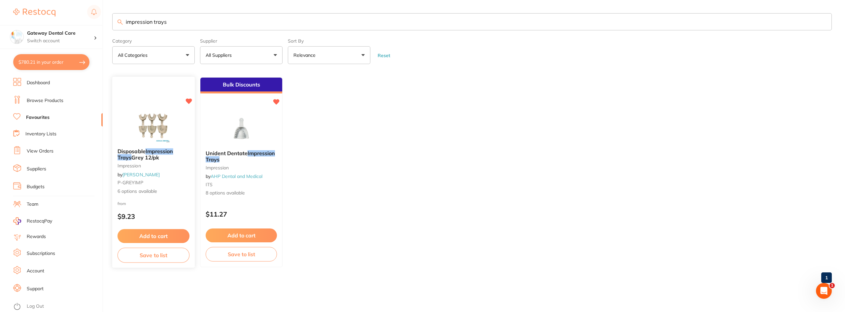
click at [158, 144] on div "Disposable Impression Trays Grey 12/pk impression by Adam Dental P-GREYIMP 6 op…" at bounding box center [153, 171] width 82 height 57
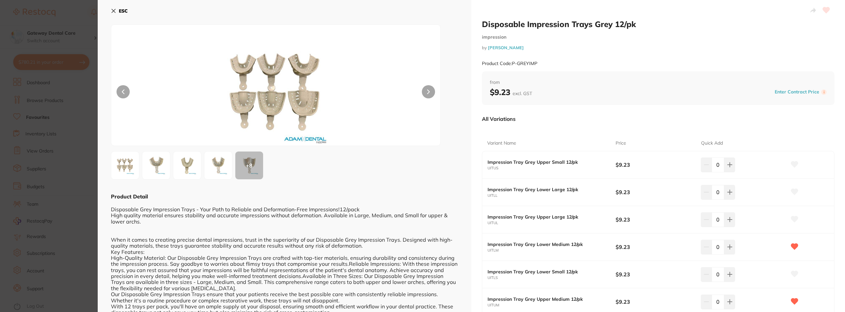
click at [433, 90] on button at bounding box center [428, 91] width 13 height 13
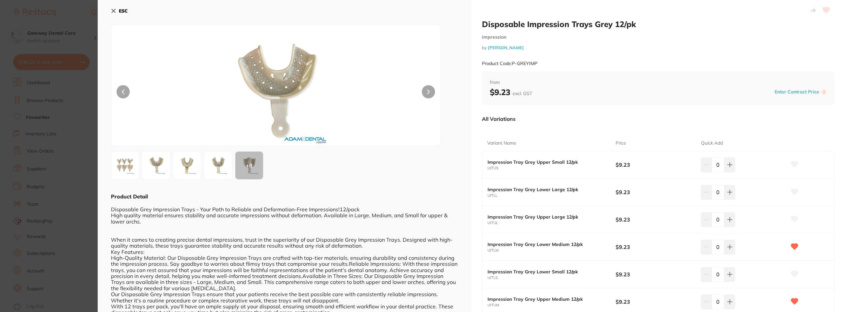
click at [433, 90] on button at bounding box center [428, 91] width 13 height 13
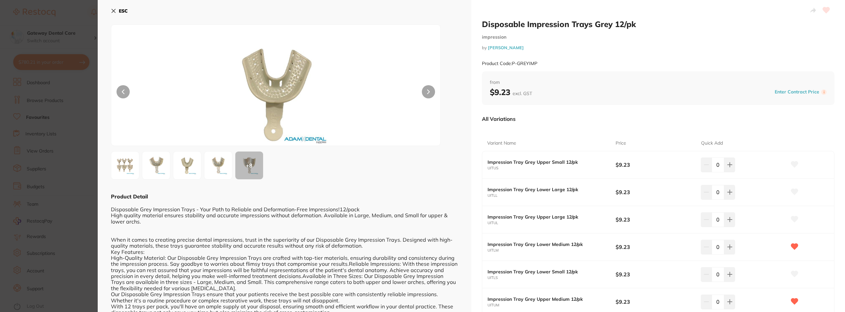
click at [1, 214] on section "Disposable Impression Trays Grey 12/pk impression by Adam Dental Product Code: …" at bounding box center [422, 156] width 845 height 312
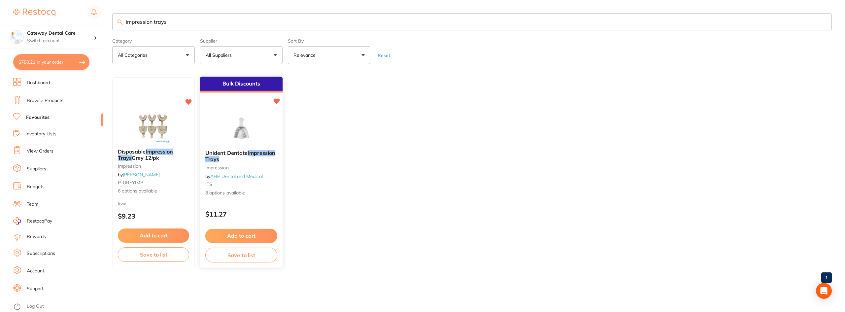
click at [254, 158] on b "Unident Dentate Impression Trays" at bounding box center [241, 156] width 72 height 12
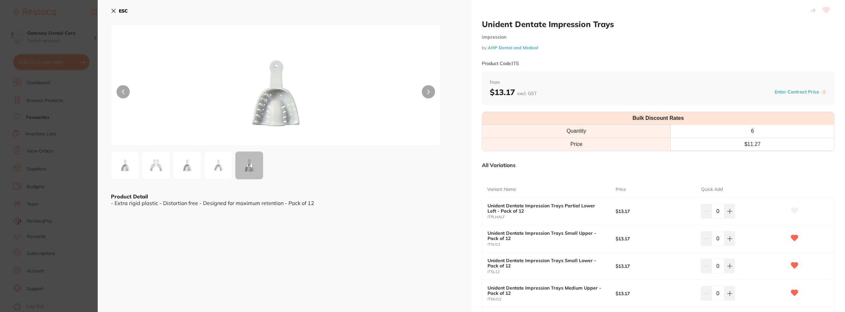
click at [54, 189] on section "Unident Dentate Impression Trays impression by AHP Dental and Medical Product C…" at bounding box center [422, 156] width 845 height 312
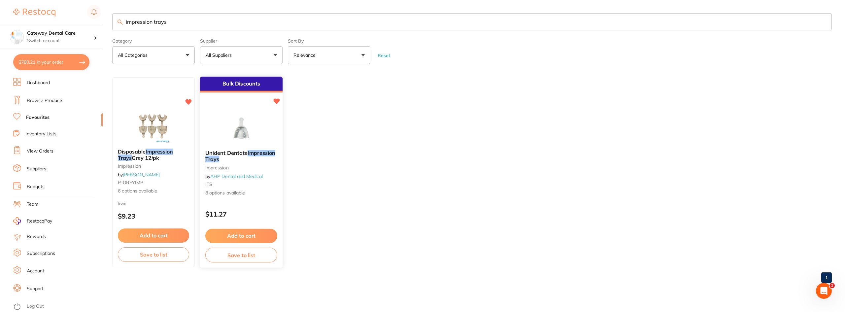
click at [235, 159] on b "Unident Dentate Impression Trays" at bounding box center [241, 156] width 72 height 12
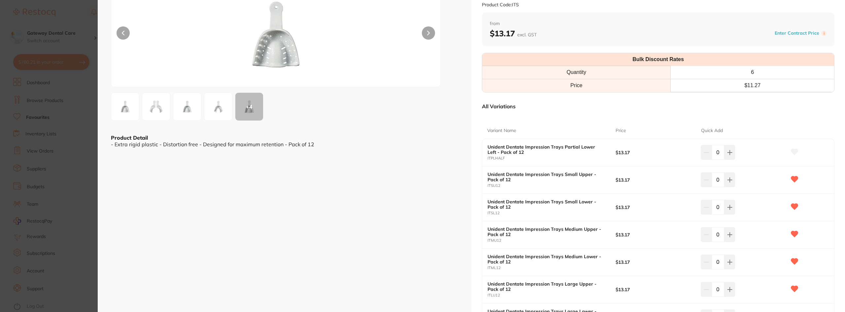
scroll to position [132, 0]
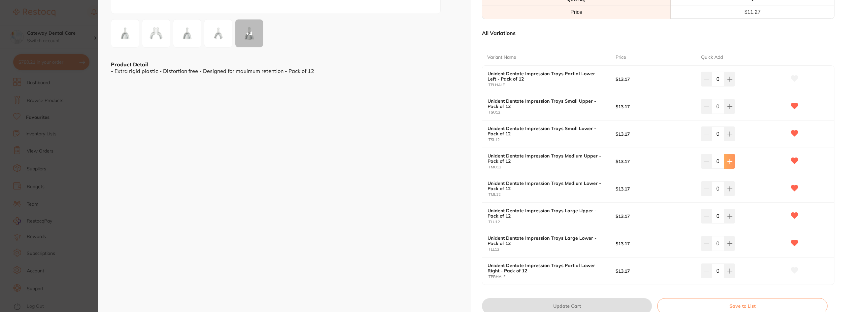
click at [729, 81] on icon at bounding box center [729, 79] width 4 height 4
type input "2"
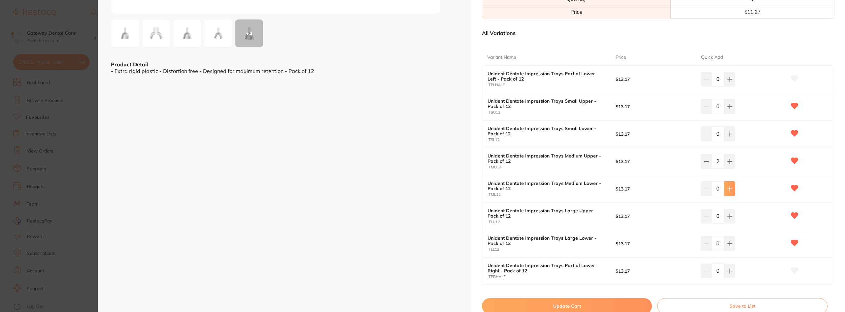
click at [730, 86] on button at bounding box center [729, 79] width 11 height 15
type input "2"
click at [731, 86] on button at bounding box center [729, 79] width 11 height 15
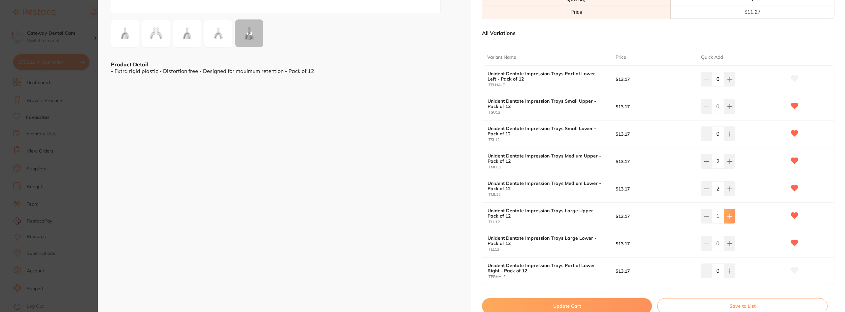
type input "2"
click at [733, 86] on button at bounding box center [729, 79] width 11 height 15
type input "2"
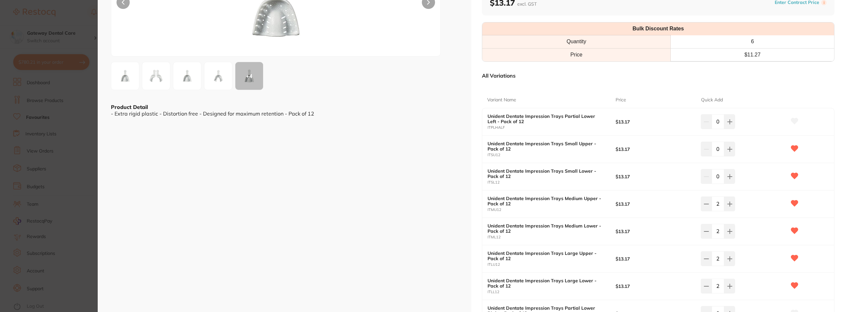
scroll to position [165, 0]
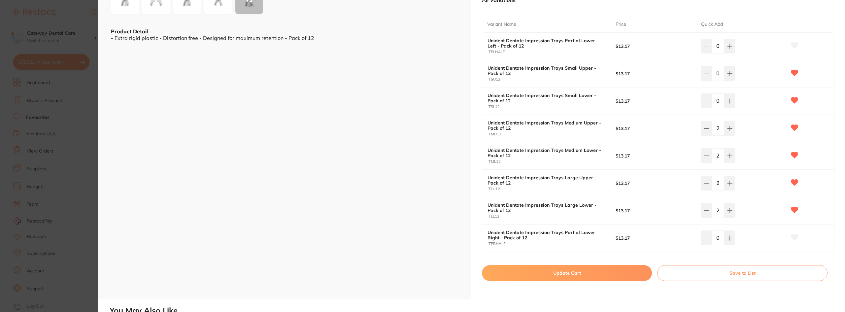
click at [568, 273] on button "Update Cart" at bounding box center [567, 273] width 170 height 16
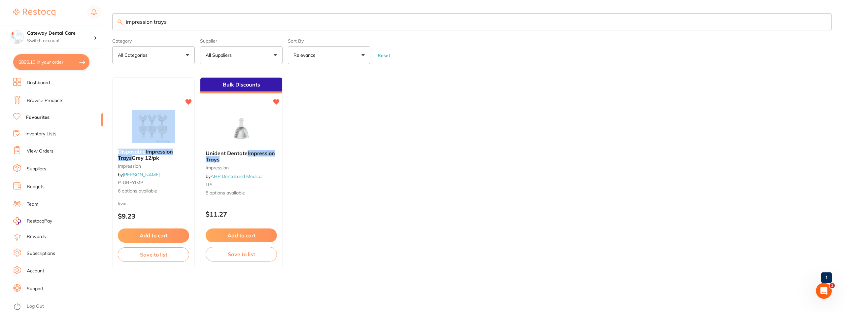
click at [146, 139] on div "Disposable Impression Trays Grey 12/pk impression by Adam Dental P-GREYIMP 6 op…" at bounding box center [153, 172] width 82 height 190
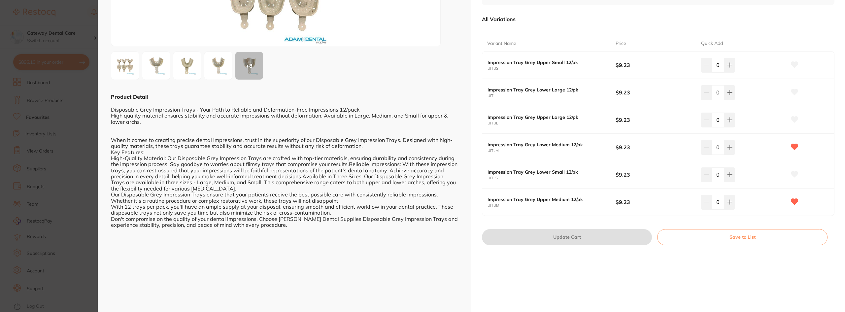
scroll to position [57, 0]
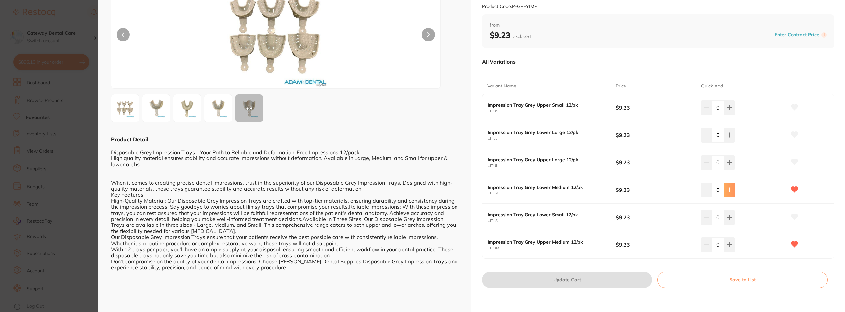
click at [728, 115] on button at bounding box center [729, 107] width 11 height 15
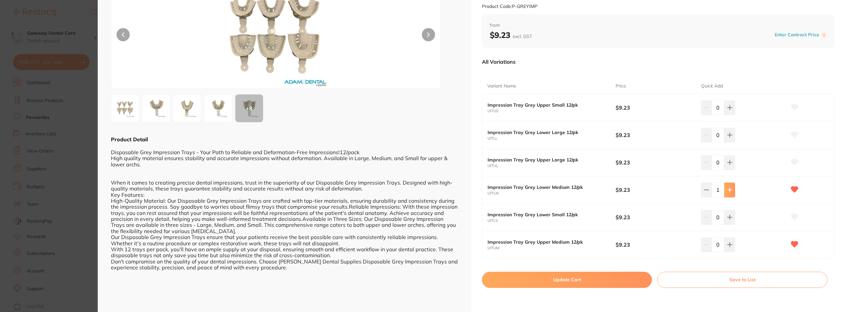
click at [728, 115] on button at bounding box center [729, 107] width 11 height 15
type input "2"
click at [729, 115] on button at bounding box center [729, 107] width 11 height 15
type input "2"
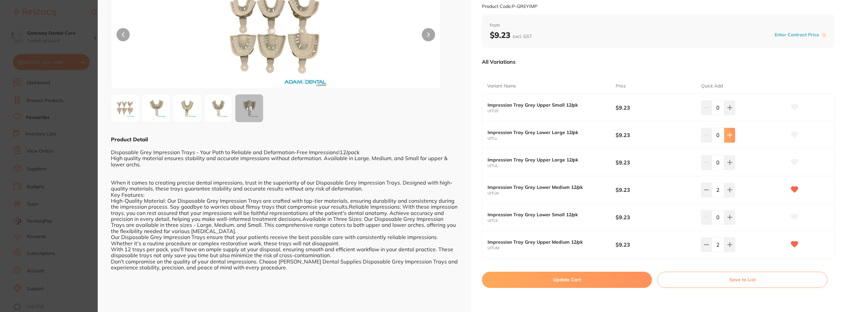
click at [727, 110] on icon at bounding box center [729, 107] width 5 height 5
type input "2"
click at [732, 115] on button at bounding box center [729, 107] width 11 height 15
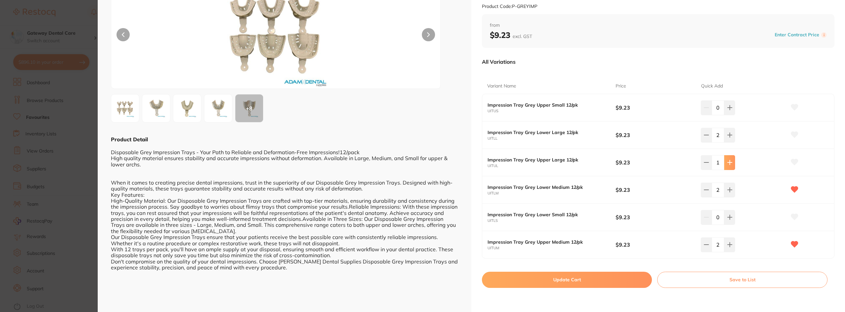
type input "2"
click at [579, 278] on button "Update Cart" at bounding box center [567, 280] width 170 height 16
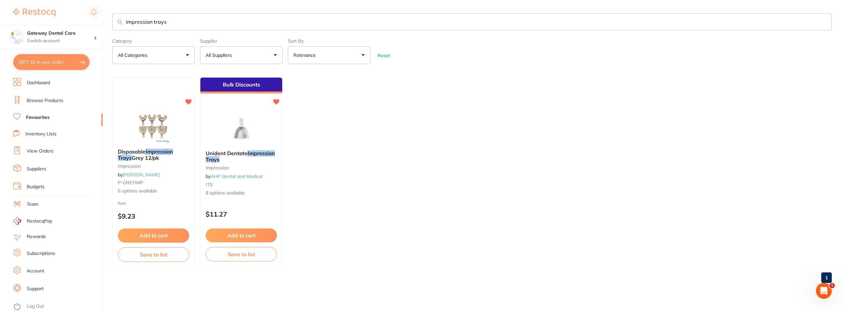
click at [821, 23] on input "impression trays" at bounding box center [471, 21] width 719 height 17
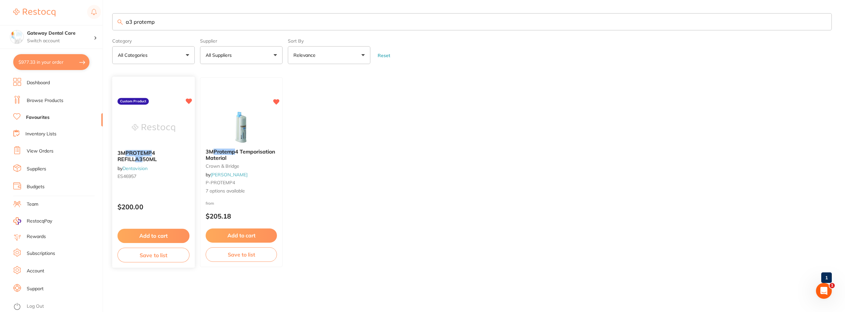
type input "a3 protemp"
click at [163, 162] on div "3M PROTEMP 4 REFILL A3 50ML by Dentavision ES46957" at bounding box center [153, 166] width 82 height 42
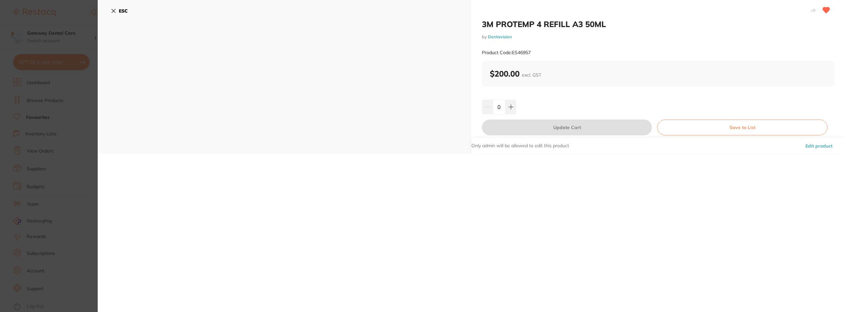
click at [47, 177] on section "3M PROTEMP 4 REFILL A3 50ML by Dentavision Product Code: ES46957 ESC 3M PROTEMP…" at bounding box center [422, 156] width 845 height 312
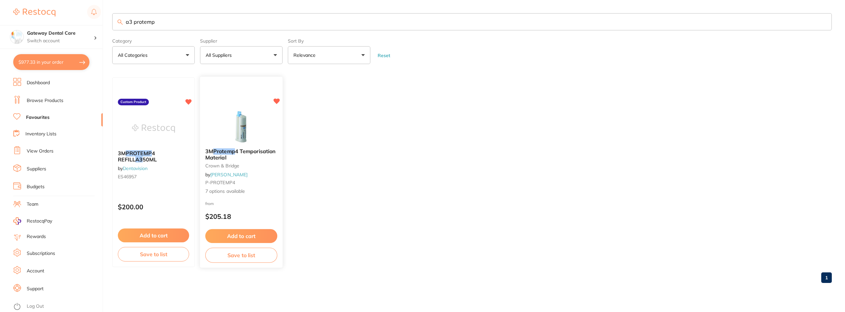
click at [242, 158] on span "4 Temporisation Material" at bounding box center [240, 154] width 70 height 13
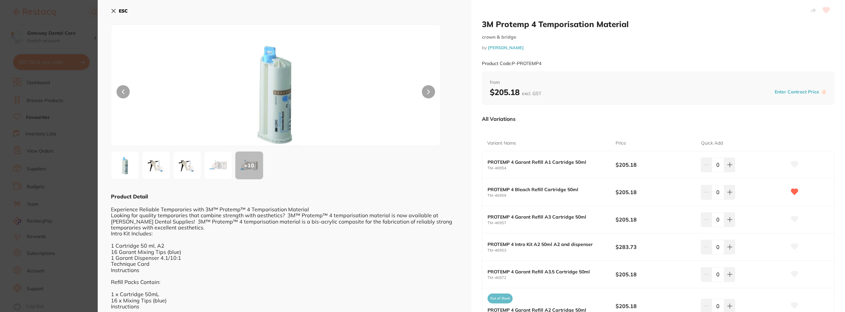
click at [74, 167] on section "3M Protemp 4 Temporisation Material crown & bridge by Adam Dental Product Code:…" at bounding box center [422, 156] width 845 height 312
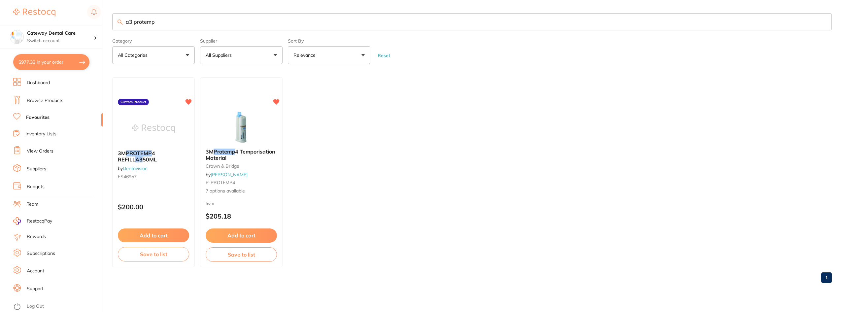
click at [150, 165] on div "3M PROTEMP 4 REFILL A3 50ML by Dentavision ES46957" at bounding box center [153, 166] width 82 height 42
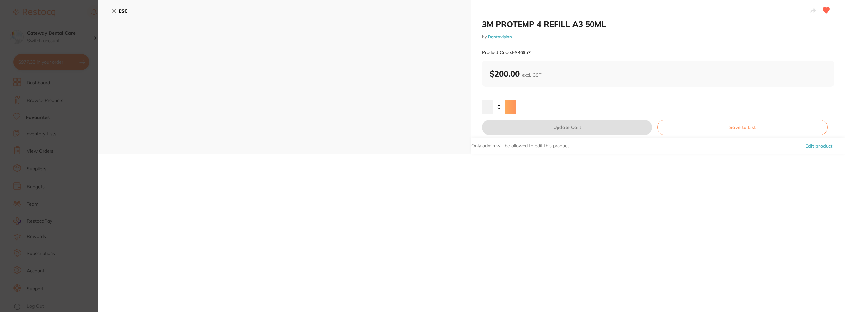
click at [514, 103] on button at bounding box center [510, 107] width 11 height 15
type input "1"
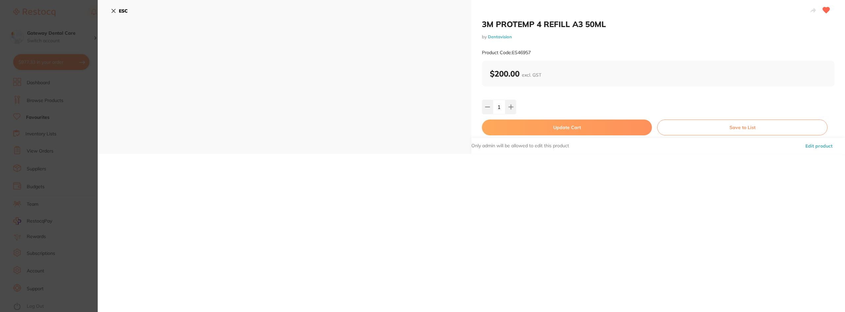
click at [526, 122] on button "Update Cart" at bounding box center [567, 127] width 170 height 16
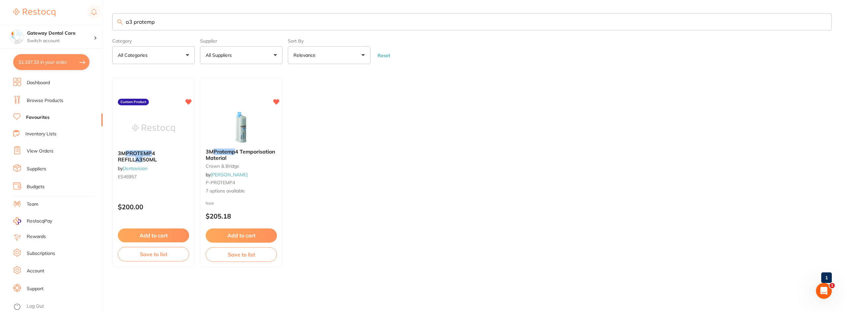
click at [823, 21] on input "a3 protemp" at bounding box center [471, 21] width 719 height 17
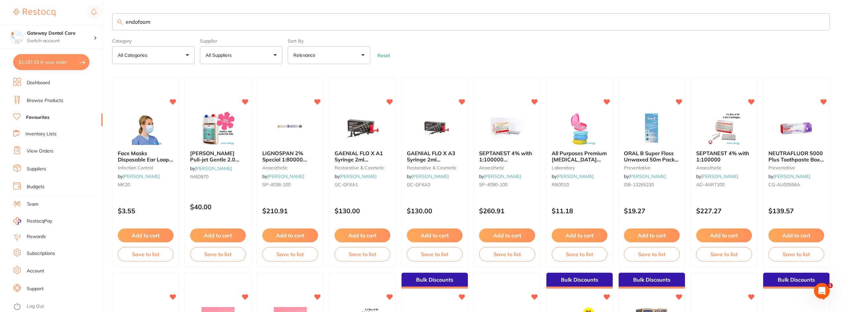
type input "endofoam"
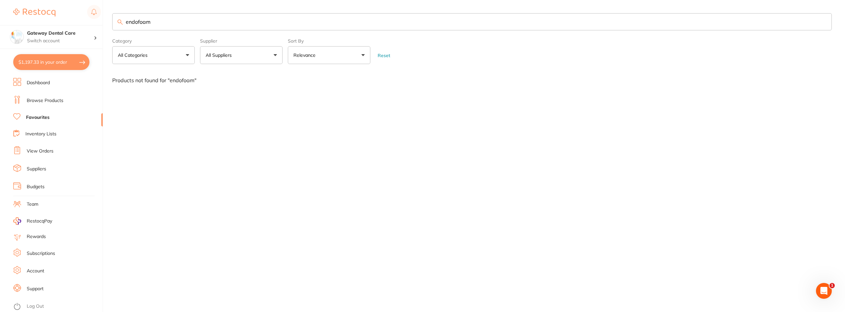
click at [55, 101] on link "Browse Products" at bounding box center [45, 100] width 37 height 7
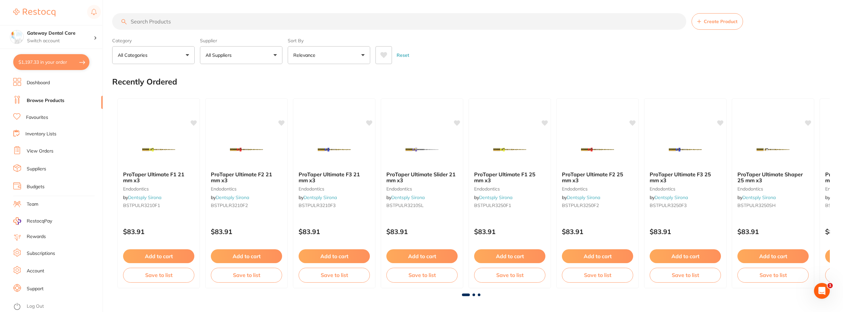
click at [178, 16] on input "search" at bounding box center [399, 21] width 574 height 16
type input "endofoam"
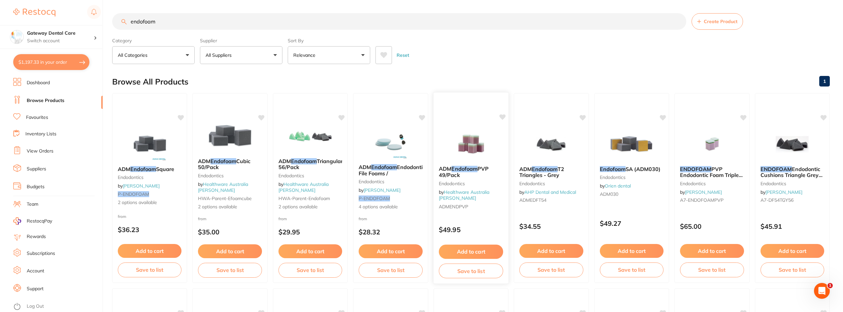
scroll to position [33, 0]
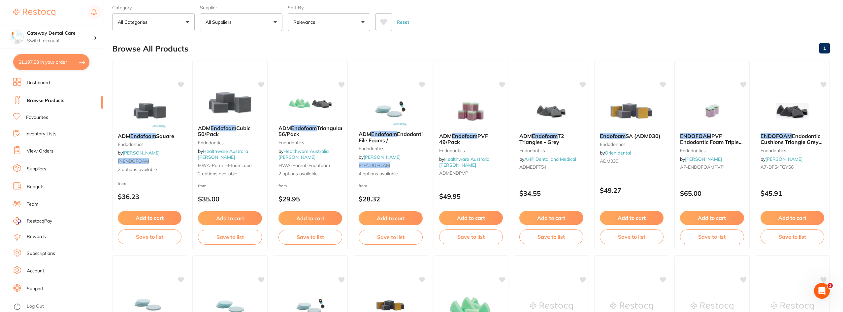
click at [222, 127] on em "Endofoam" at bounding box center [223, 128] width 26 height 7
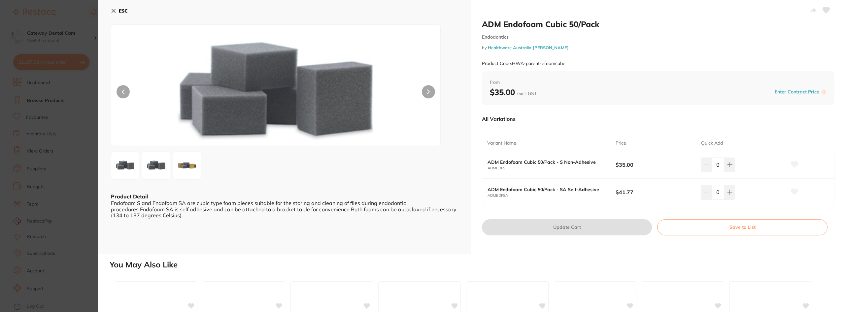
click at [427, 94] on button at bounding box center [428, 91] width 13 height 13
click at [58, 183] on section "ADM Endofoam Cubic 50/Pack Endodontics by Healthware Australia Ridley Product C…" at bounding box center [422, 156] width 845 height 312
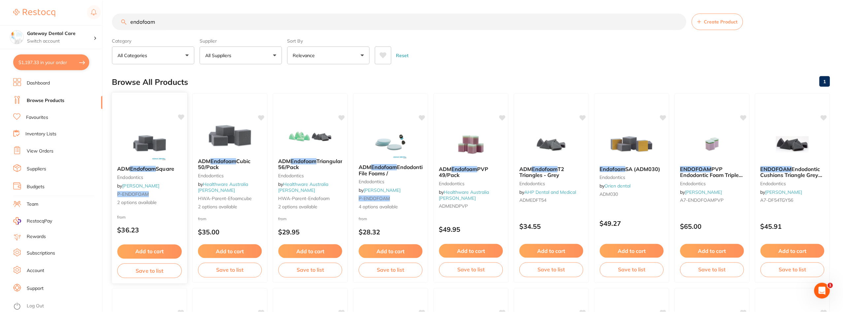
scroll to position [33, 0]
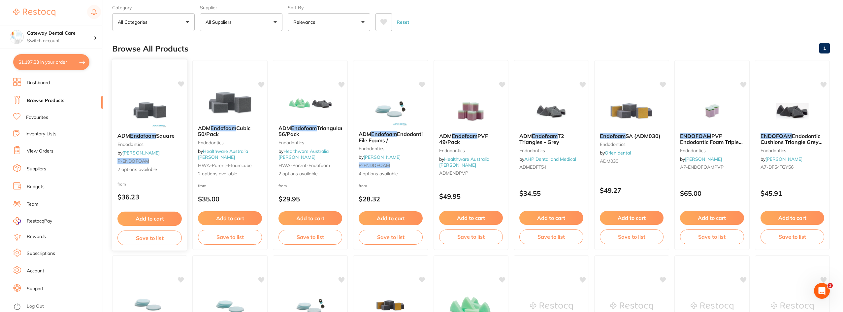
click at [154, 151] on div "ADM Endofoam Square endodontics by Adam Dental P-ENDOFOAM 2 options available" at bounding box center [149, 152] width 75 height 51
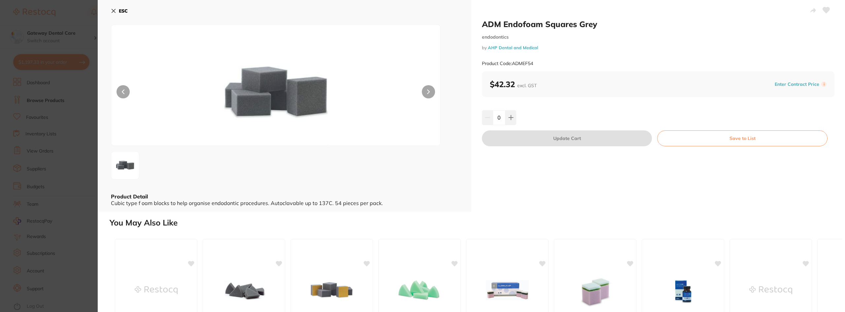
click at [426, 90] on button at bounding box center [428, 91] width 13 height 13
click at [98, 206] on div "ESC Product Detail Cubic type f oam blocks to help organise endodontic procedur…" at bounding box center [284, 105] width 373 height 211
click at [85, 204] on section "ADM Endofoam Squares Grey endodontics by AHP Dental and Medical Product Code: A…" at bounding box center [422, 156] width 845 height 312
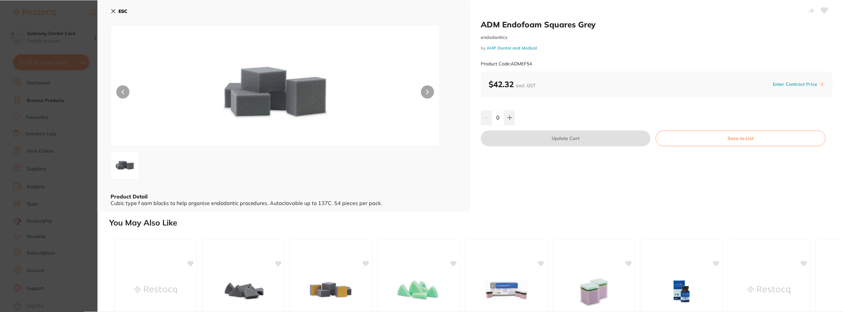
scroll to position [590, 0]
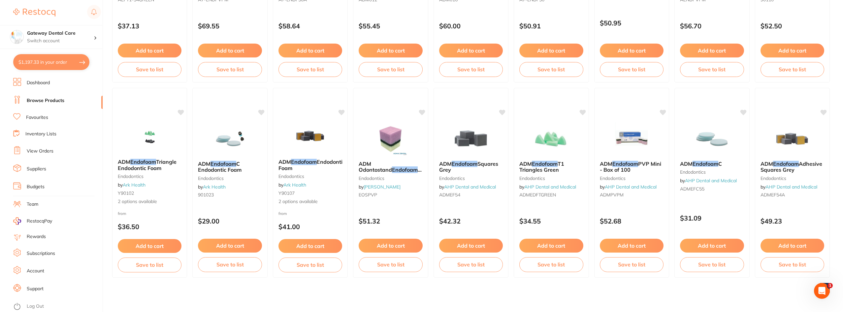
drag, startPoint x: 797, startPoint y: 175, endPoint x: 786, endPoint y: 174, distance: 11.6
click at [797, 175] on div "ADM Endofoam Adhesive Squares Grey endodontics by AHP Dental and Medical ADMEF5…" at bounding box center [792, 180] width 74 height 50
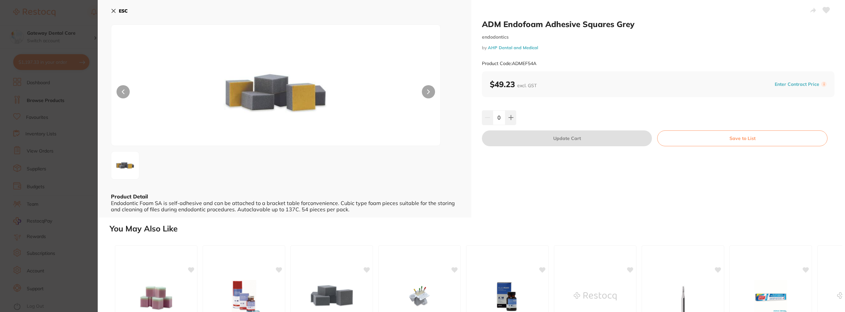
drag, startPoint x: 422, startPoint y: 94, endPoint x: 429, endPoint y: 94, distance: 6.3
click at [425, 94] on button at bounding box center [428, 91] width 13 height 13
click at [511, 118] on icon at bounding box center [510, 117] width 4 height 4
type input "1"
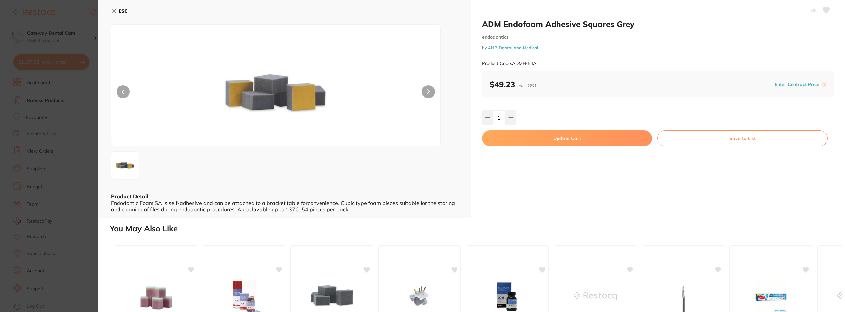
click at [549, 137] on button "Update Cart" at bounding box center [567, 138] width 170 height 16
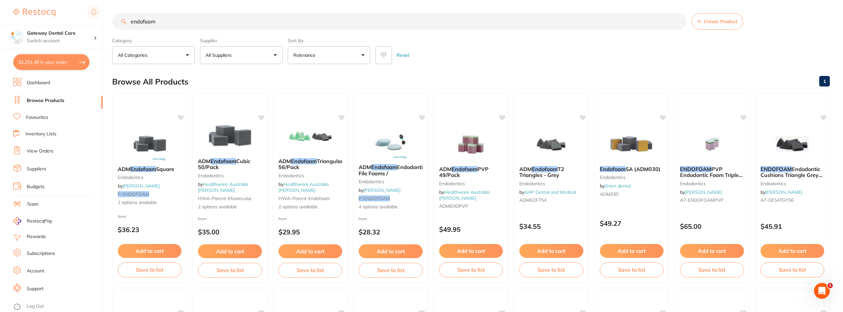
click at [679, 20] on input "endofoam" at bounding box center [399, 21] width 574 height 16
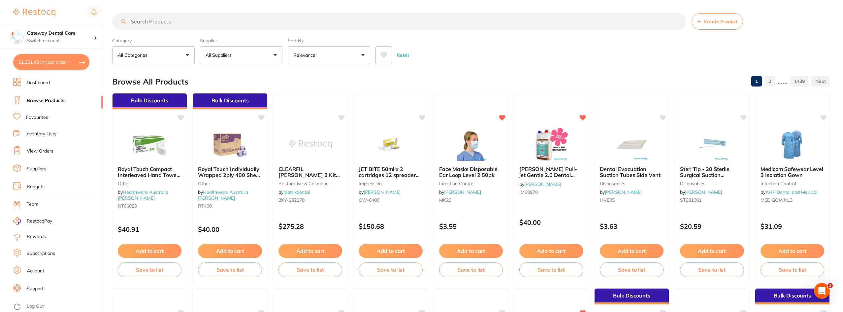
click at [38, 118] on link "Favourites" at bounding box center [37, 117] width 22 height 7
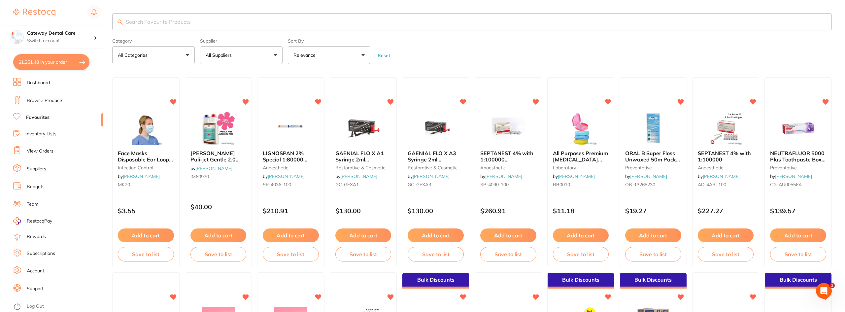
click at [155, 19] on input "search" at bounding box center [471, 21] width 719 height 17
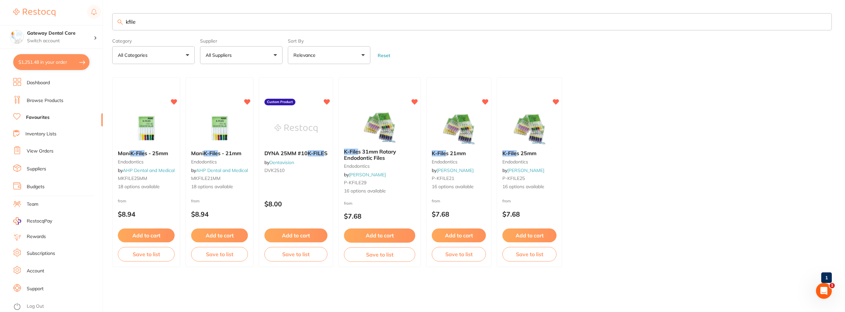
type input "kfile"
click at [66, 66] on button "$1,251.48 in your order" at bounding box center [51, 62] width 76 height 16
checkbox input "true"
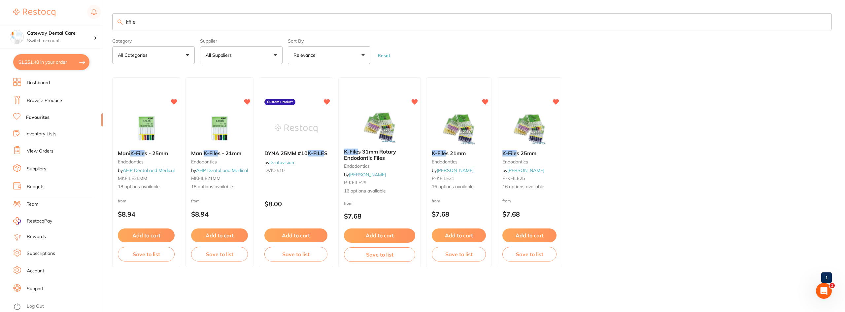
checkbox input "true"
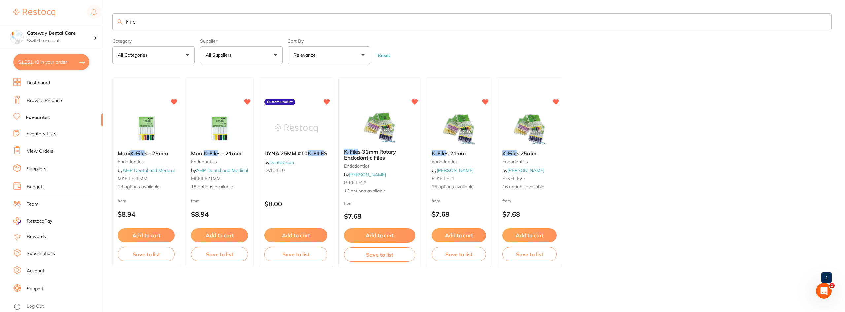
checkbox input "true"
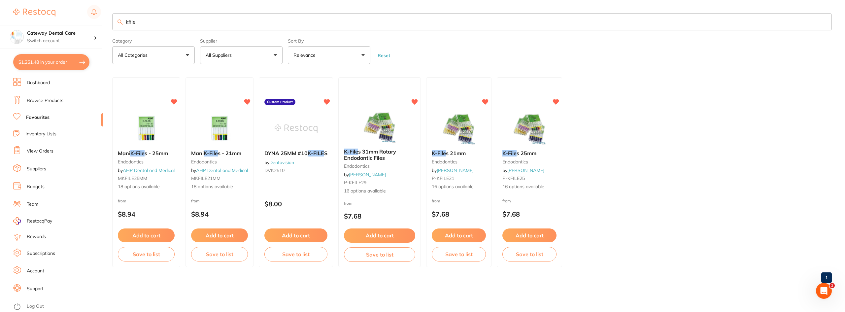
checkbox input "true"
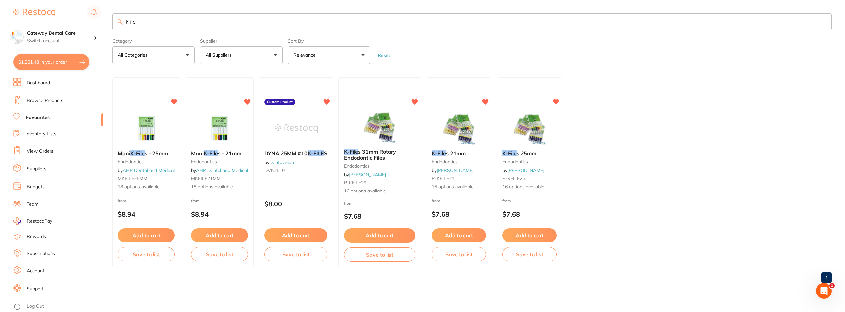
checkbox input "true"
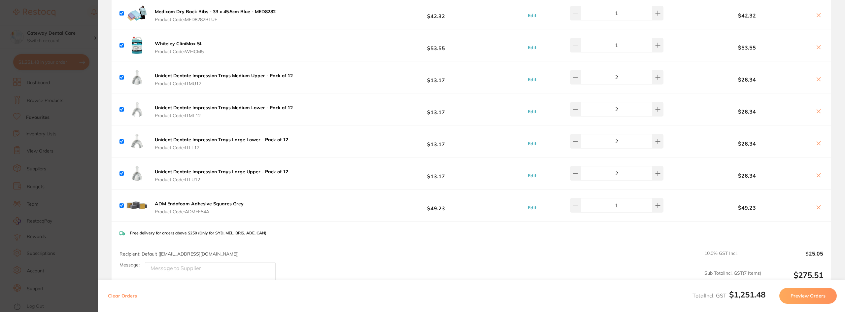
scroll to position [298, 0]
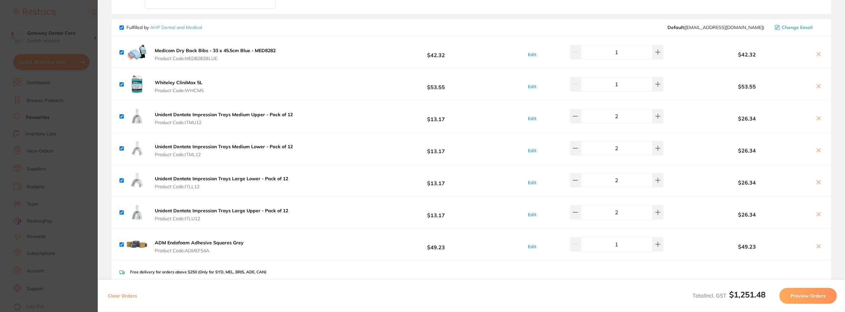
drag, startPoint x: 80, startPoint y: 170, endPoint x: 167, endPoint y: 153, distance: 88.4
click at [80, 169] on section "Update RRP Set your pre negotiated price for this item. Item Agreed RRP (excl. …" at bounding box center [422, 156] width 845 height 312
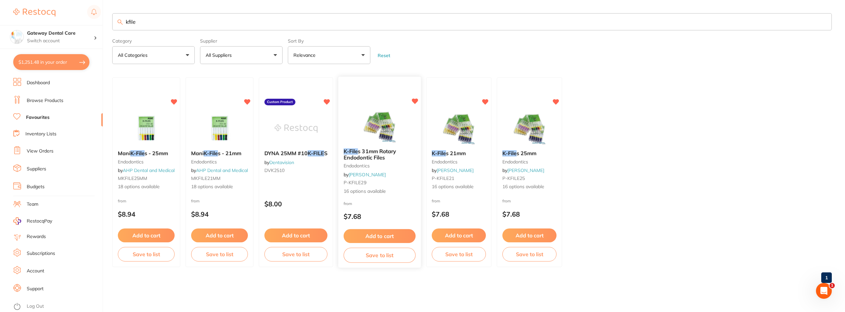
click at [387, 154] on span "s 31mm Rotary Endodontic Files" at bounding box center [369, 154] width 53 height 13
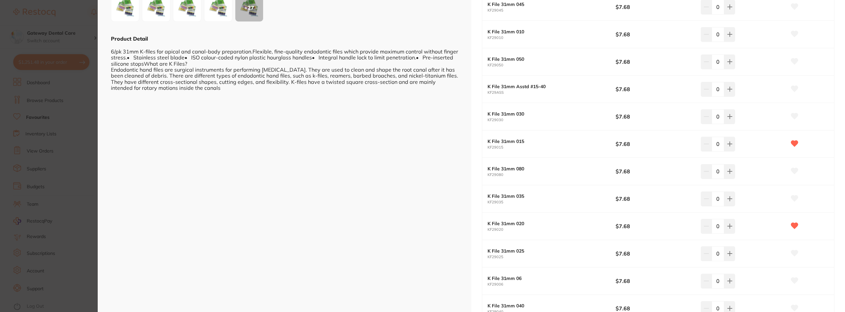
scroll to position [165, 0]
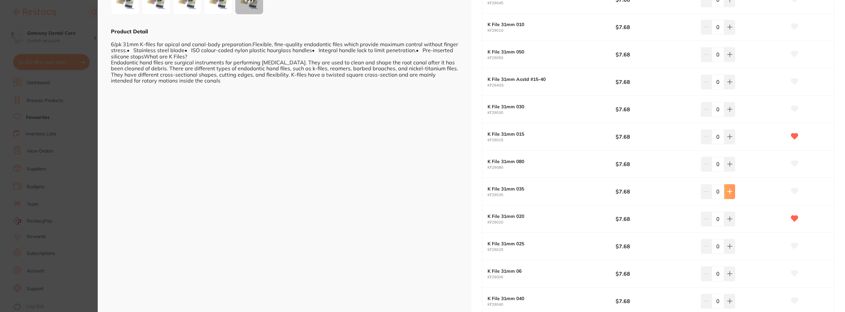
click at [728, 2] on icon at bounding box center [729, -1] width 5 height 5
type input "2"
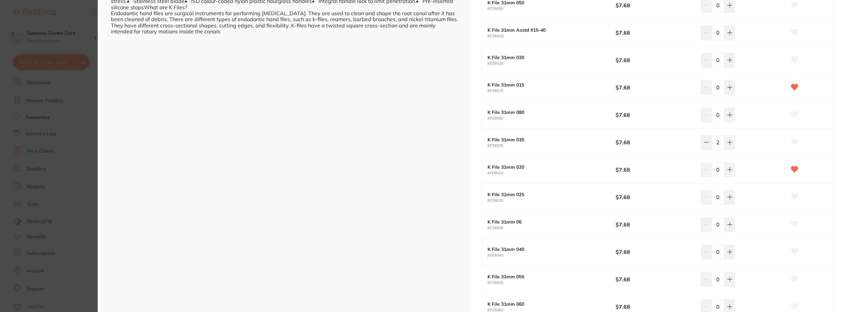
scroll to position [297, 0]
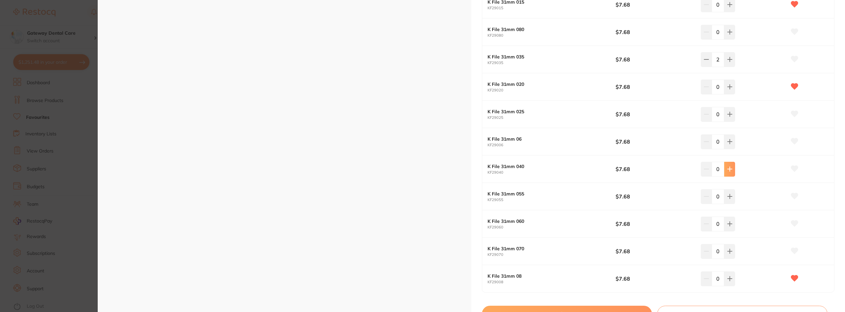
type input "2"
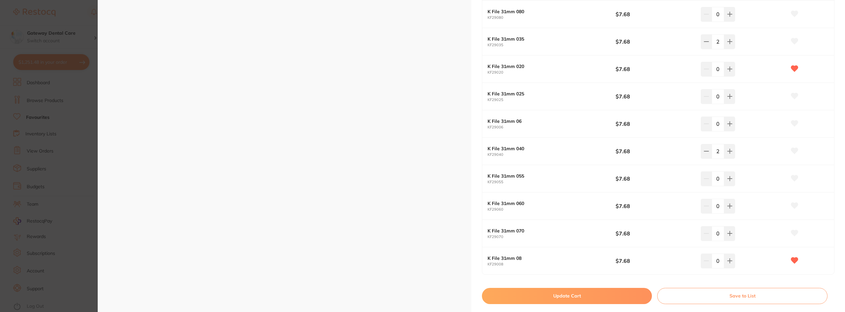
scroll to position [330, 0]
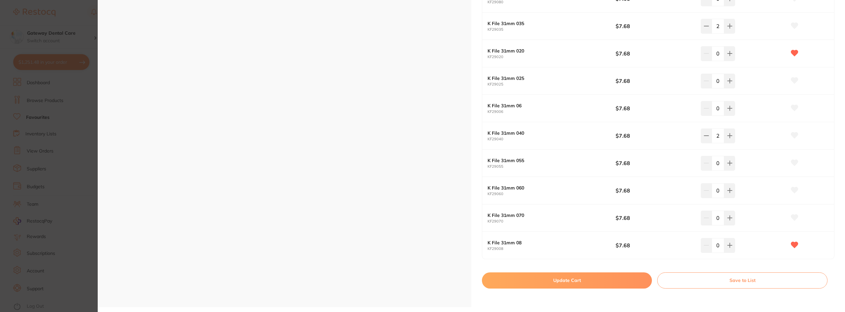
click at [580, 282] on button "Update Cart" at bounding box center [567, 280] width 170 height 16
checkbox input "false"
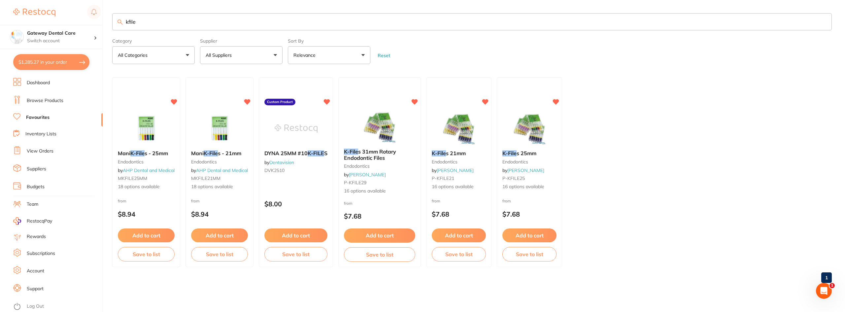
click at [225, 170] on link "AHP Dental and Medical" at bounding box center [222, 170] width 52 height 6
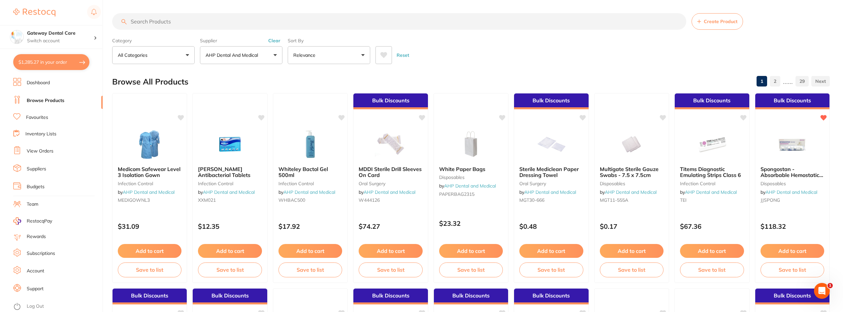
click at [213, 25] on input "search" at bounding box center [399, 21] width 574 height 16
type input "kfile"
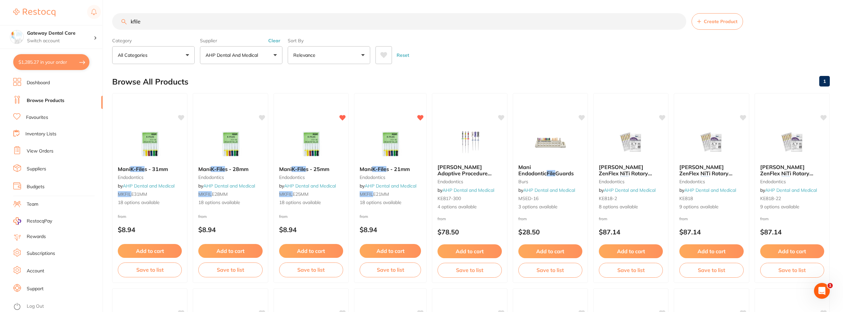
click at [164, 167] on span "s - 31mm" at bounding box center [155, 169] width 23 height 7
click at [134, 166] on em "K-File" at bounding box center [137, 169] width 14 height 7
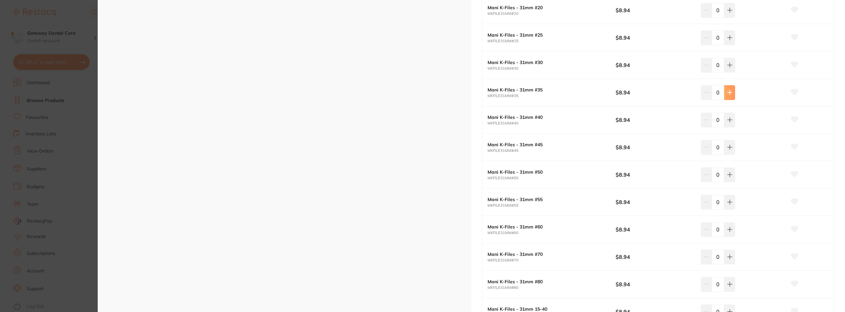
type input "2"
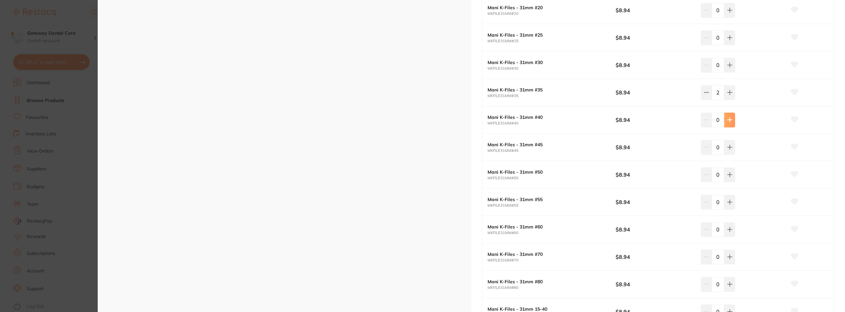
type input "2"
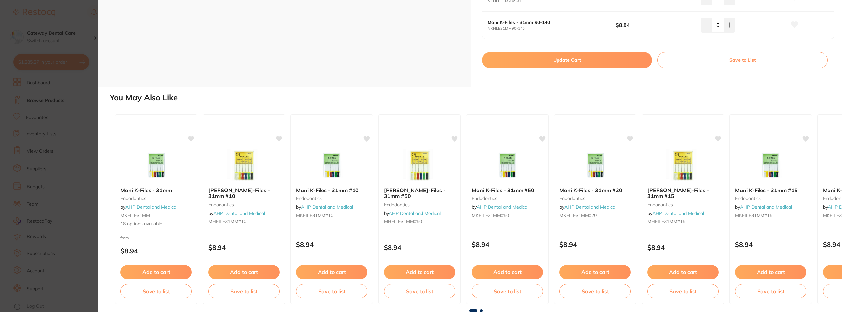
click at [565, 66] on button "Update Cart" at bounding box center [567, 60] width 170 height 16
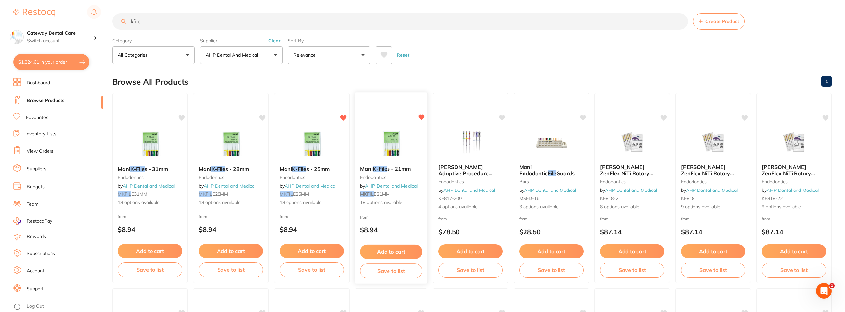
checkbox input "false"
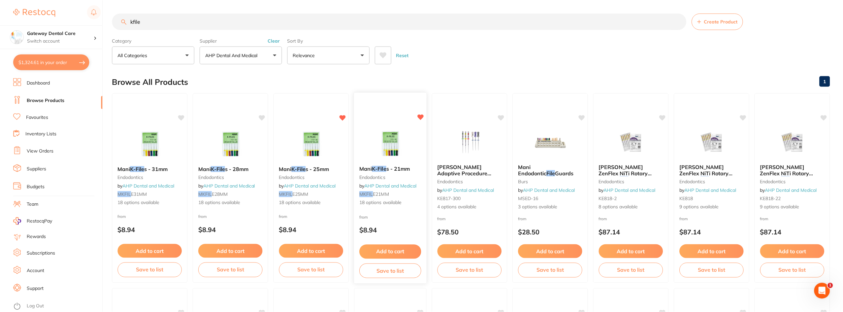
scroll to position [2, 0]
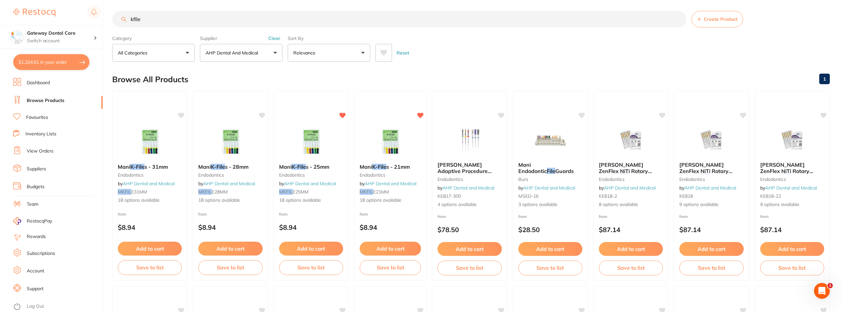
click at [678, 19] on input "kfile" at bounding box center [399, 19] width 574 height 16
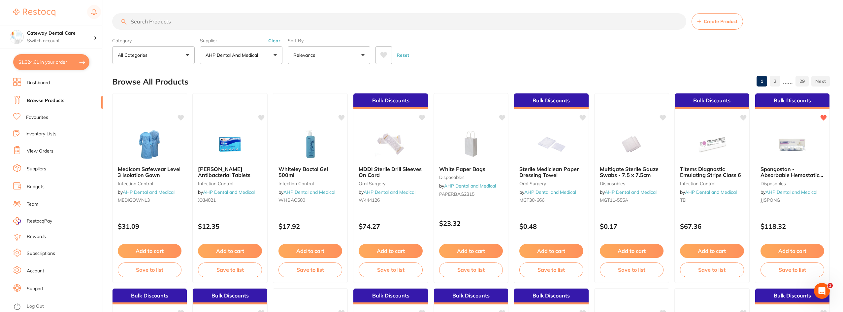
scroll to position [0, 0]
click at [43, 116] on link "Favourites" at bounding box center [37, 117] width 22 height 7
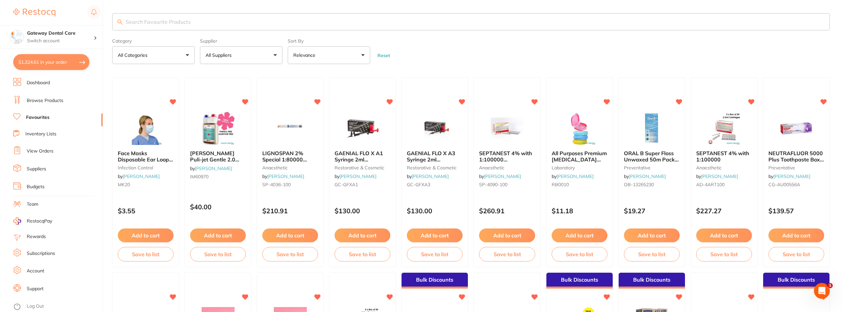
click at [194, 20] on input "search" at bounding box center [471, 21] width 718 height 17
type input "wedges"
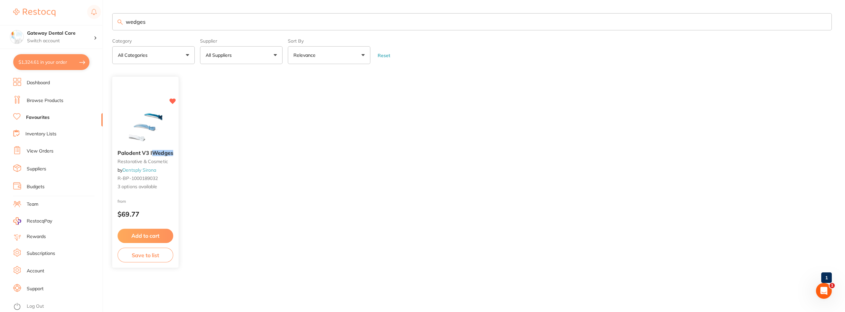
click at [149, 151] on span "Palodent V3 I" at bounding box center [134, 153] width 35 height 7
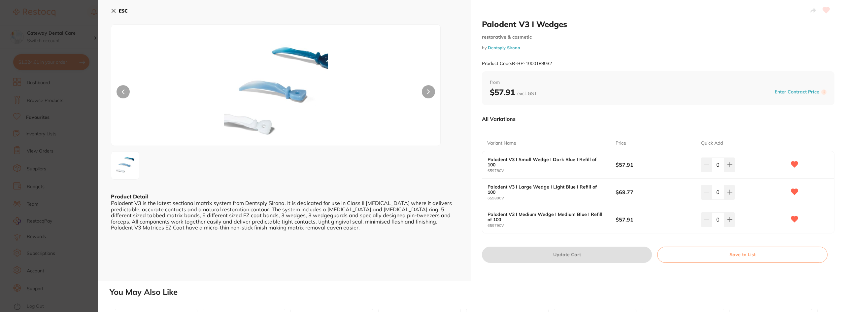
click at [430, 89] on button at bounding box center [428, 91] width 13 height 13
click at [727, 167] on icon at bounding box center [729, 164] width 5 height 5
type input "1"
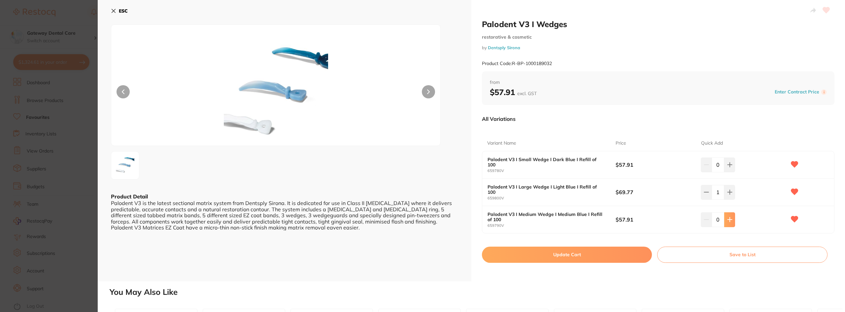
click at [729, 172] on button at bounding box center [729, 164] width 11 height 15
type input "1"
click at [572, 255] on button "Update Cart" at bounding box center [567, 254] width 170 height 16
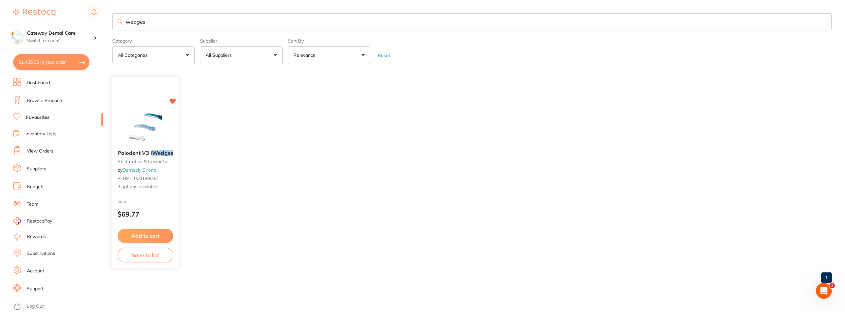
click at [145, 170] on link "Dentsply Sirona" at bounding box center [139, 170] width 34 height 6
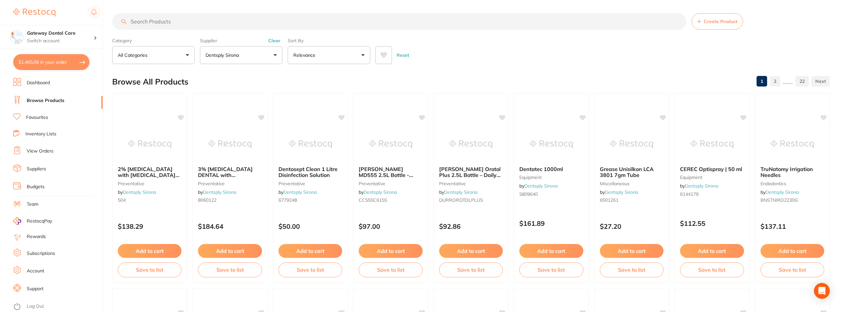
click at [181, 19] on input "search" at bounding box center [399, 21] width 574 height 16
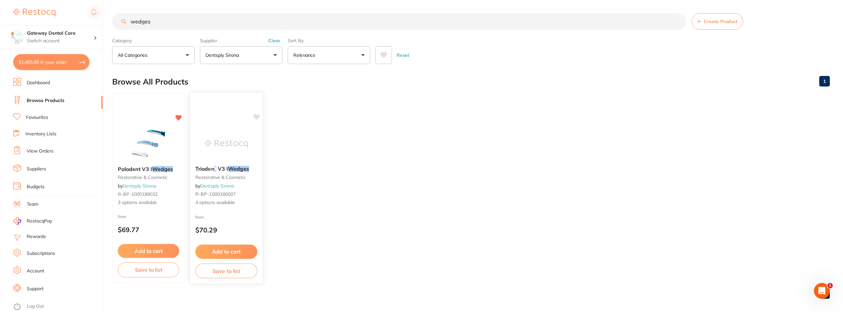
click at [215, 163] on div "Triodent V3 I Wedges restorative & cosmetic by Dentsply Sirona R-BP-1000186007 …" at bounding box center [226, 185] width 73 height 51
click at [215, 171] on span "Triodent V3 I" at bounding box center [211, 168] width 33 height 7
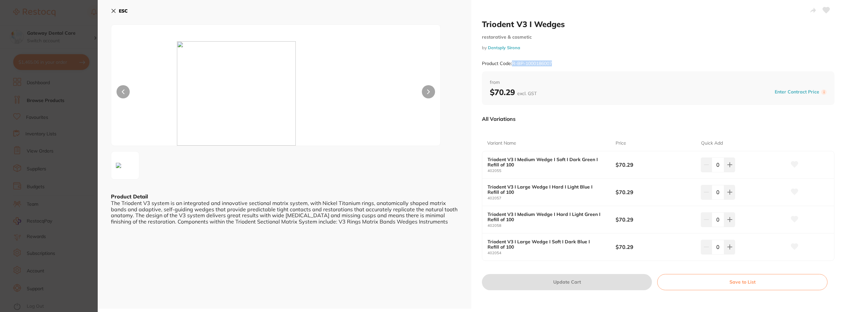
drag, startPoint x: 513, startPoint y: 62, endPoint x: 552, endPoint y: 60, distance: 39.3
click at [552, 61] on small "Product Code: R-BP-1000186007" at bounding box center [517, 64] width 70 height 6
copy small "R-BP-1000186007"
click at [52, 114] on section "Triodent V3 I Wedges restorative & cosmetic by Dentsply Sirona Product Code: R-…" at bounding box center [422, 156] width 845 height 312
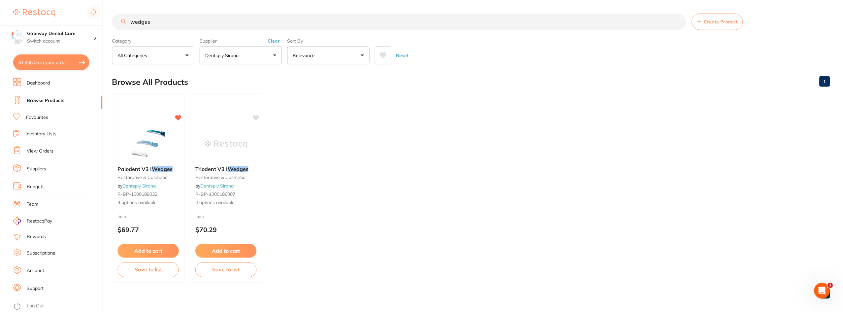
scroll to position [2, 0]
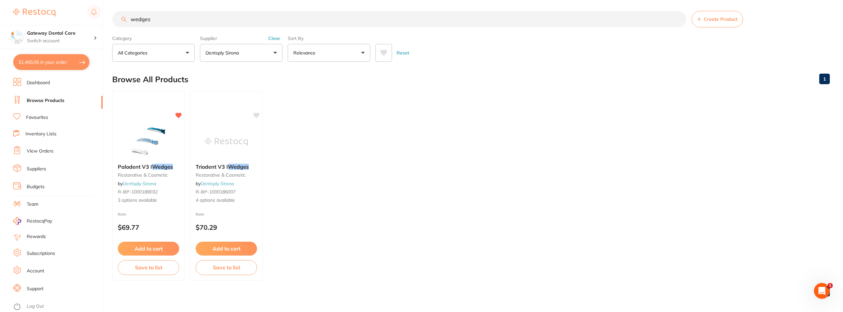
click at [130, 18] on input "wedges" at bounding box center [399, 19] width 574 height 16
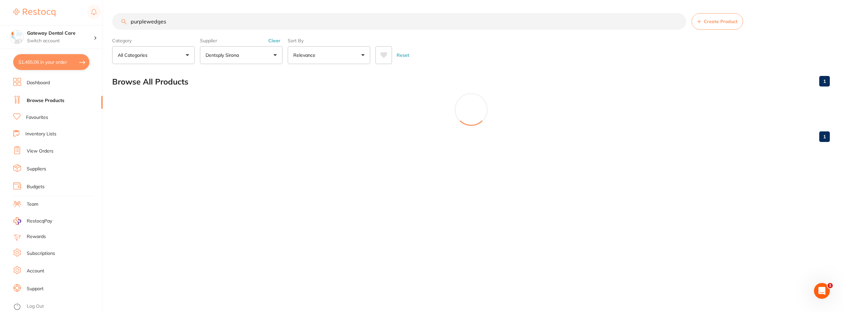
scroll to position [0, 0]
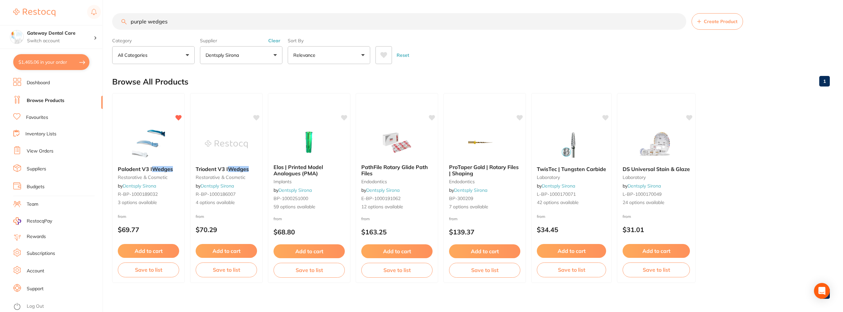
click at [179, 22] on input "purple wedges" at bounding box center [399, 21] width 574 height 16
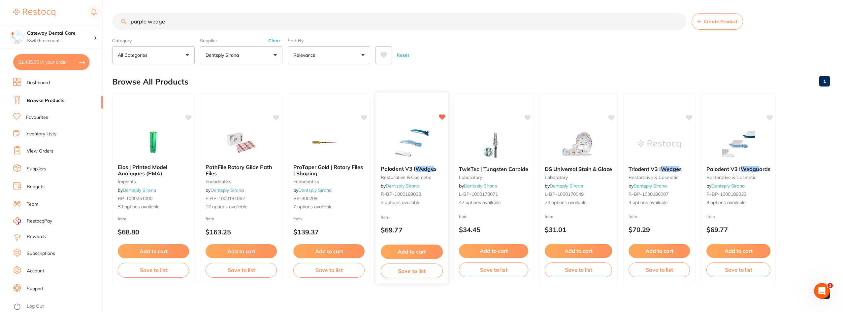
type input "purple wedge"
click at [422, 155] on img at bounding box center [411, 144] width 43 height 33
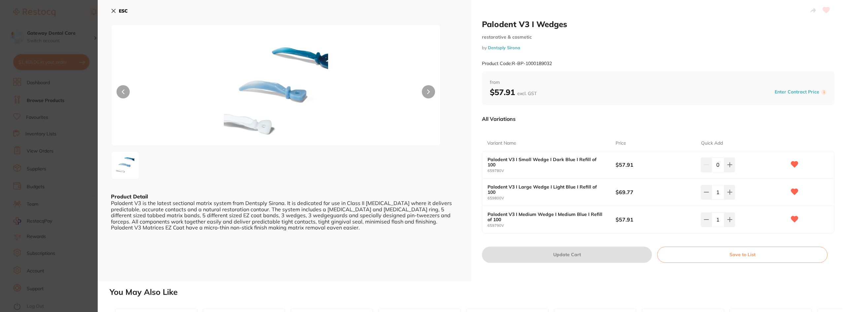
click at [58, 198] on section "Palodent V3 I Wedges restorative & cosmetic by Dentsply Sirona Product Code: R-…" at bounding box center [422, 156] width 845 height 312
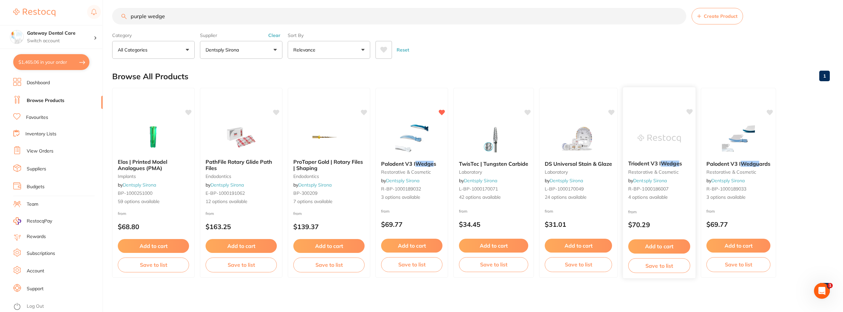
scroll to position [298, 0]
drag, startPoint x: 742, startPoint y: 163, endPoint x: 738, endPoint y: 153, distance: 10.7
click at [740, 163] on span "Palodent V3 I Wedgu ards" at bounding box center [738, 163] width 64 height 7
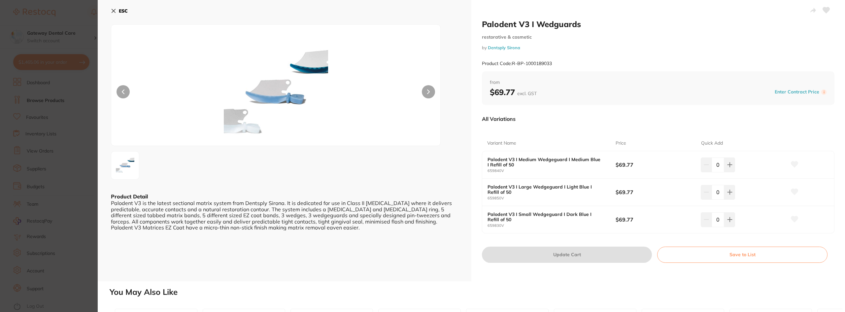
click at [431, 92] on button at bounding box center [428, 91] width 13 height 13
click at [429, 89] on button at bounding box center [428, 91] width 13 height 13
drag, startPoint x: 49, startPoint y: 187, endPoint x: 52, endPoint y: 177, distance: 10.2
click at [48, 186] on section "Palodent V3 I Wedguards restorative & cosmetic by Dentsply Sirona Product Code:…" at bounding box center [422, 156] width 845 height 312
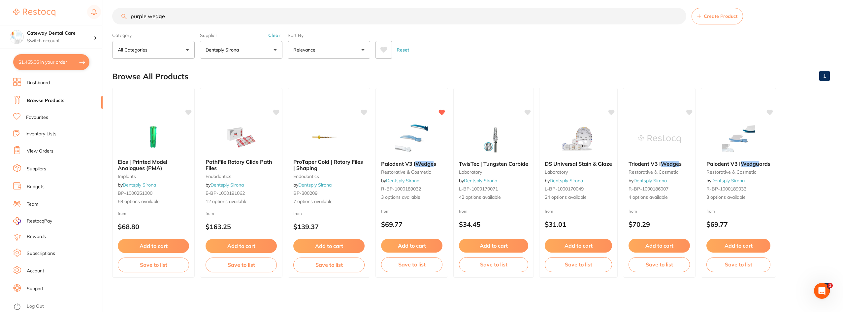
click at [678, 17] on input "purple wedge" at bounding box center [399, 16] width 574 height 16
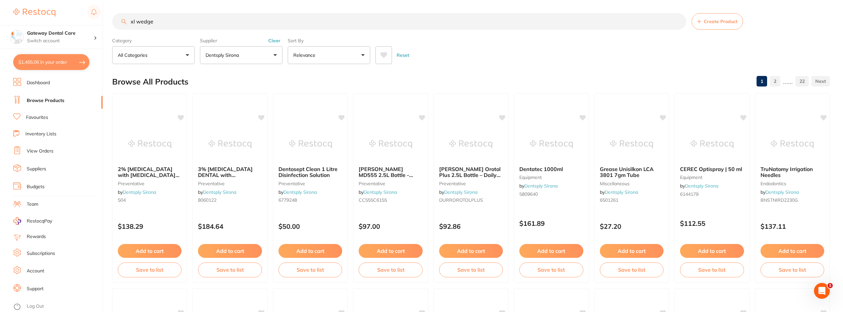
type input "xl wedge"
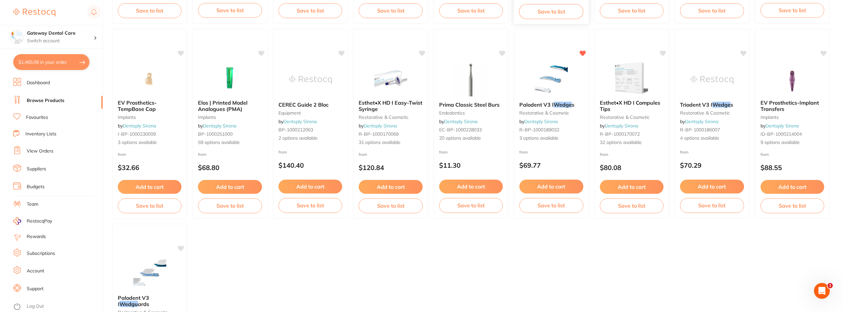
scroll to position [495, 0]
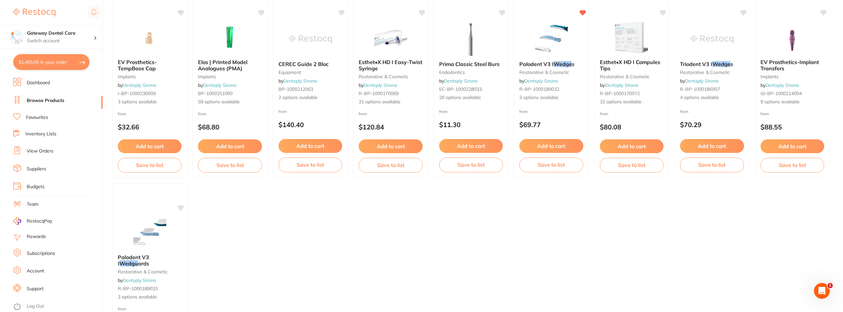
drag, startPoint x: 552, startPoint y: 67, endPoint x: 427, endPoint y: 95, distance: 128.0
click at [552, 67] on div "Palodent V3 I Wedge s restorative & cosmetic by Dentsply Sirona R-BP-1000189032…" at bounding box center [551, 81] width 74 height 50
click at [568, 63] on section at bounding box center [421, 156] width 843 height 312
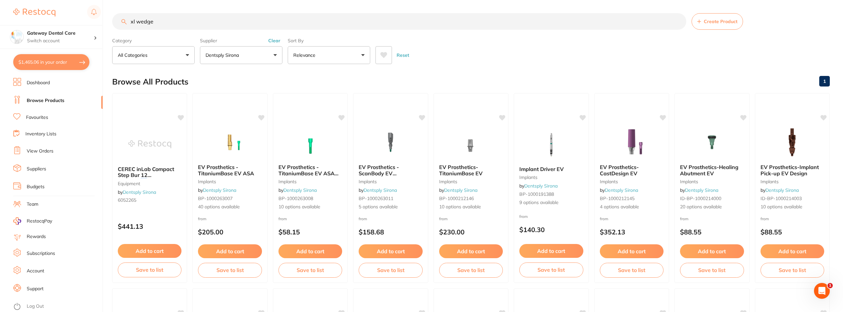
click at [678, 21] on input "xl wedge" at bounding box center [399, 21] width 574 height 16
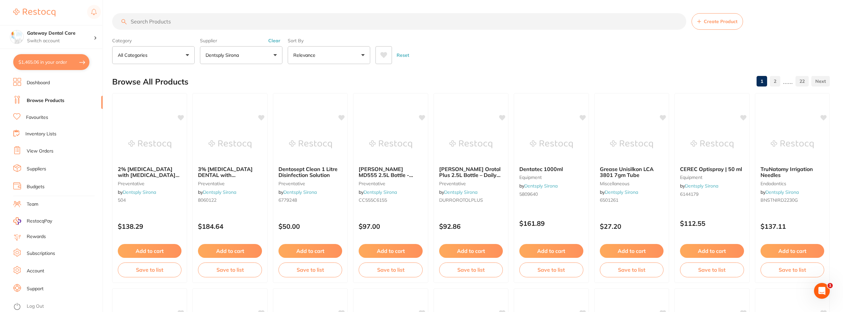
click at [167, 23] on input "search" at bounding box center [399, 21] width 574 height 16
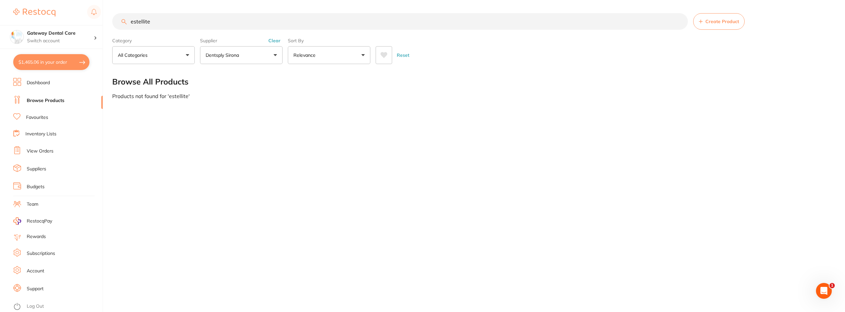
type input "estellite"
click at [40, 117] on link "Favourites" at bounding box center [37, 117] width 22 height 7
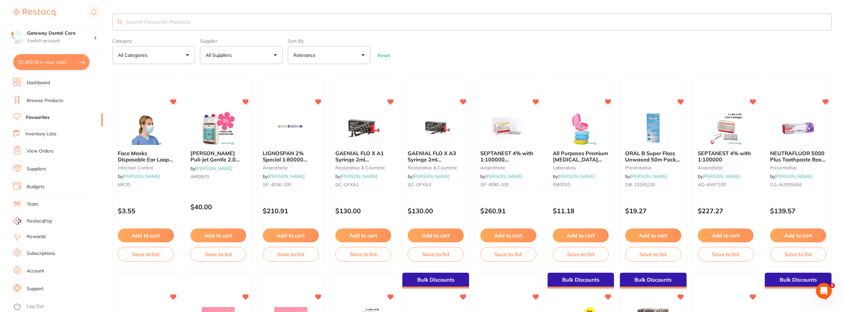
click at [171, 19] on input "search" at bounding box center [471, 21] width 719 height 17
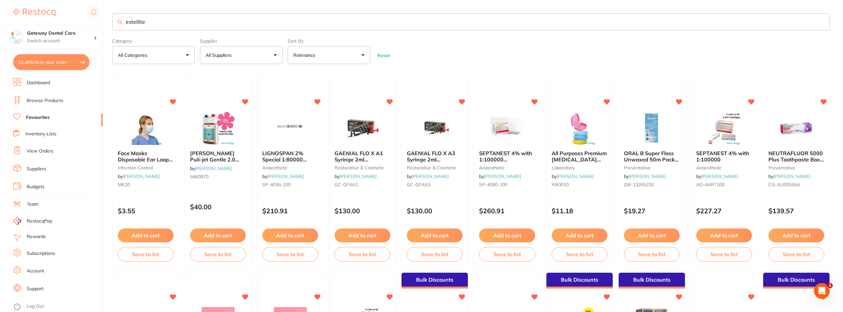
type input "estellite"
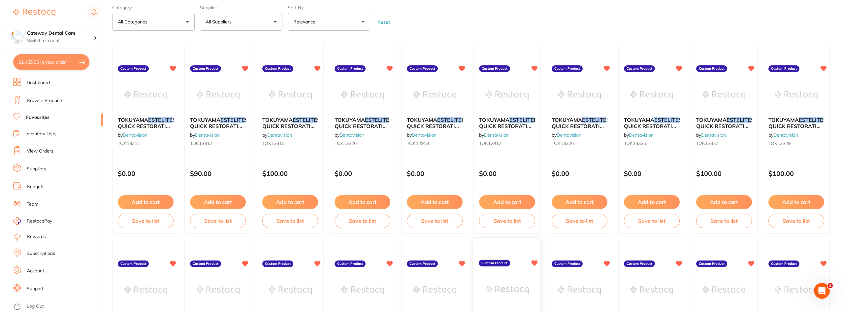
scroll to position [33, 0]
drag, startPoint x: 127, startPoint y: 141, endPoint x: 134, endPoint y: 137, distance: 8.4
click at [128, 142] on span "TOK13311" at bounding box center [129, 144] width 22 height 6
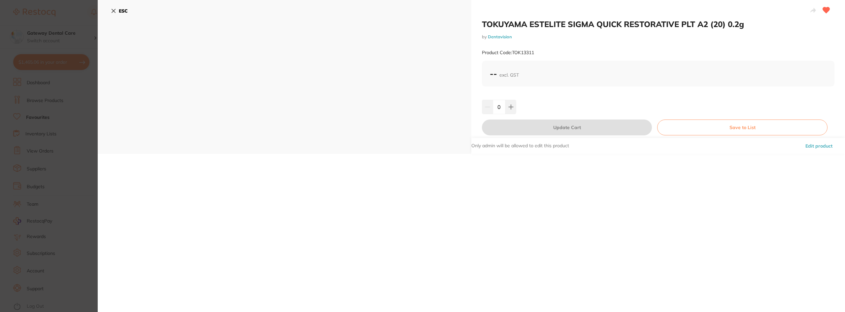
click at [33, 120] on section "TOKUYAMA ESTELITE SIGMA QUICK RESTORATIVE PLT A2 (20) 0.2g by Dentavision Produ…" at bounding box center [422, 156] width 845 height 312
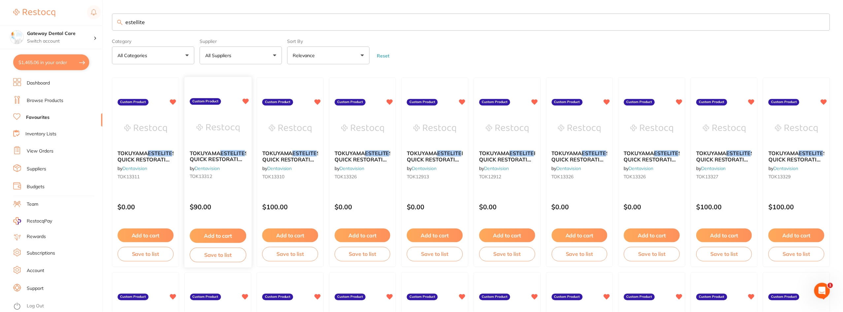
scroll to position [33, 0]
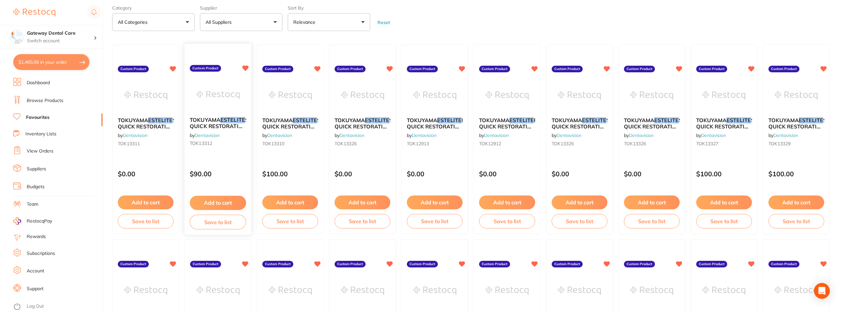
click at [228, 123] on span "SIGMA QUICK RESTORATIVE PLT A3 (20) 0.2g" at bounding box center [226, 126] width 73 height 19
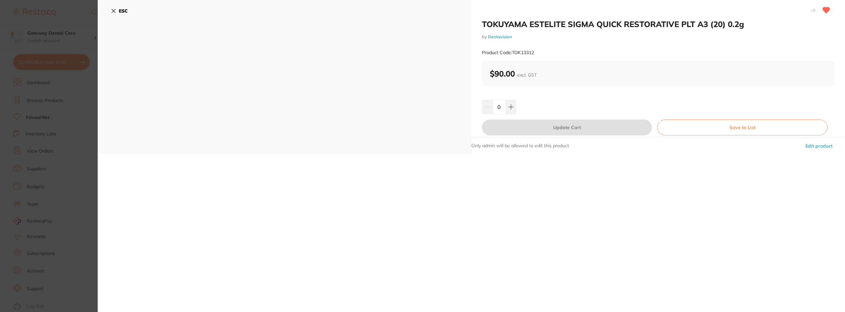
click at [86, 146] on section "TOKUYAMA ESTELITE SIGMA QUICK RESTORATIVE PLT A3 (20) 0.2g by Dentavision Produ…" at bounding box center [422, 156] width 845 height 312
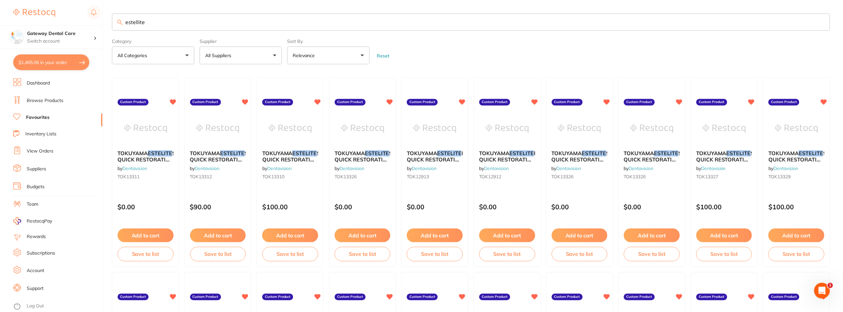
scroll to position [33, 0]
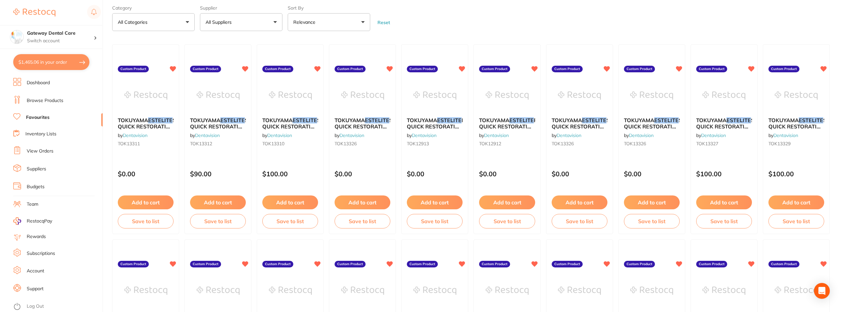
click at [296, 117] on em "ESTELITE" at bounding box center [305, 120] width 24 height 7
